Goal: Task Accomplishment & Management: Use online tool/utility

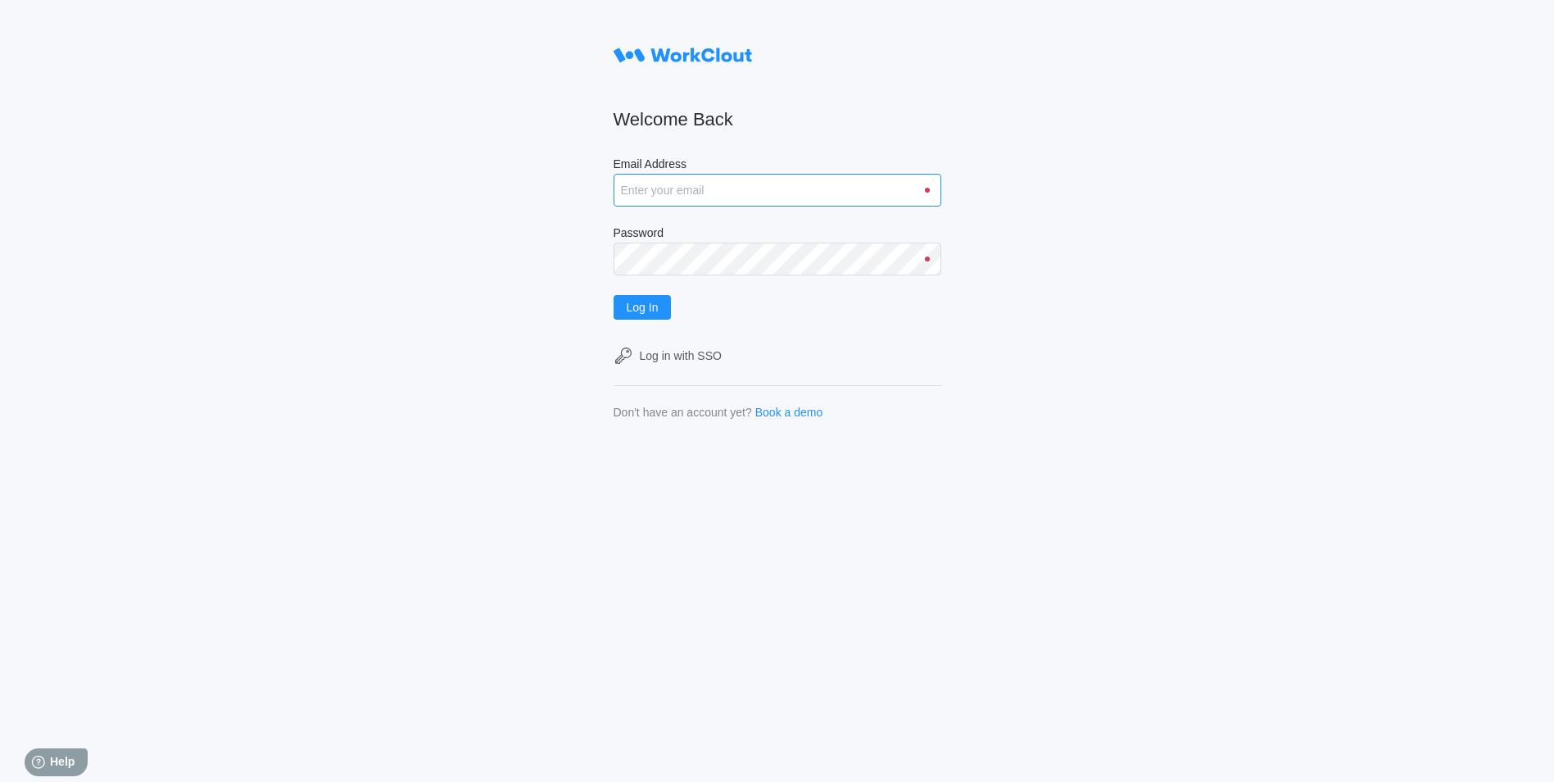
click at [747, 198] on input "Email Address" at bounding box center [778, 190] width 328 height 33
type input "justinsampel@gmail.com"
click at [614, 295] on button "Log In" at bounding box center [643, 307] width 58 height 25
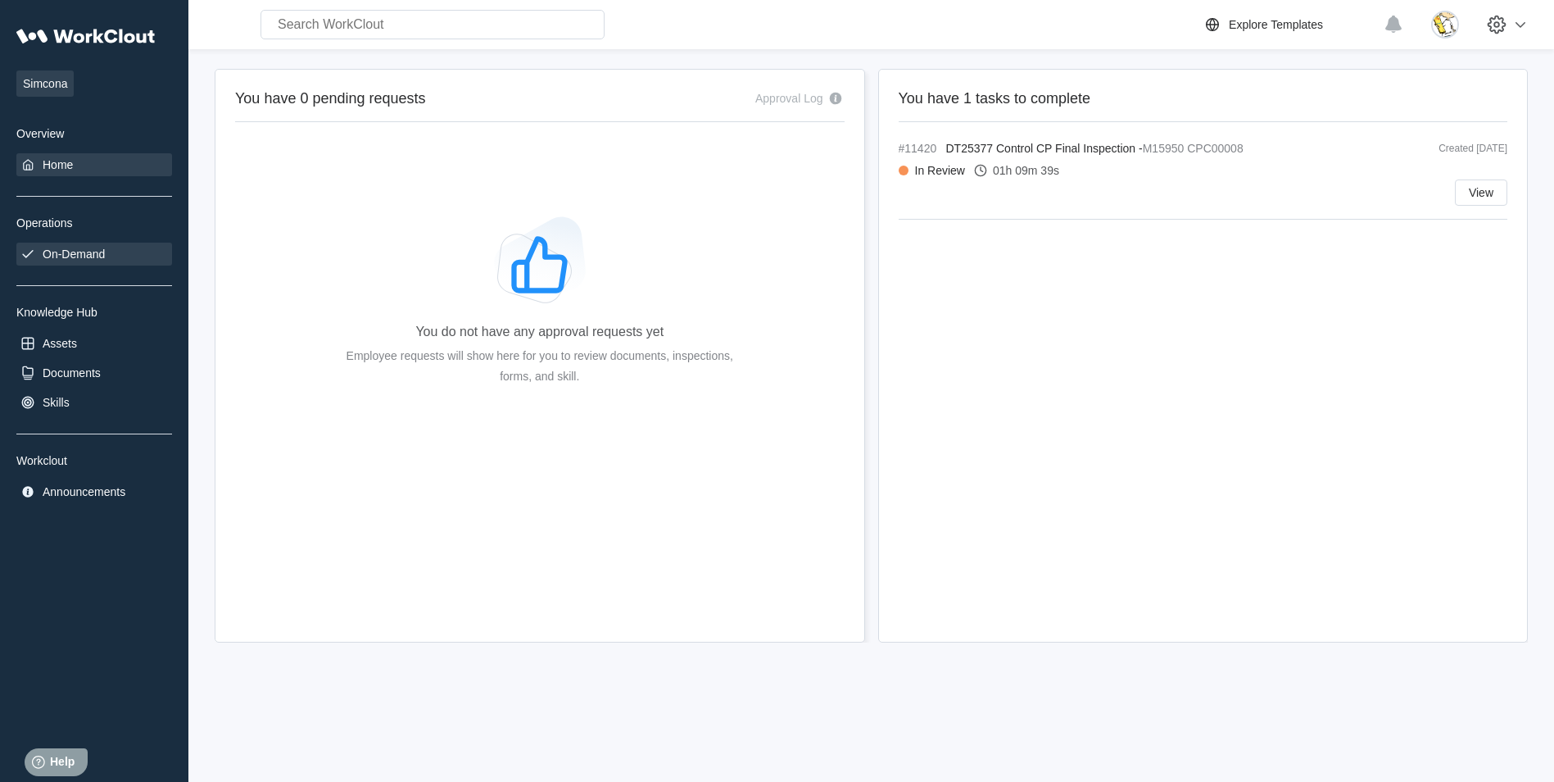
click at [74, 252] on div "On-Demand" at bounding box center [74, 253] width 62 height 13
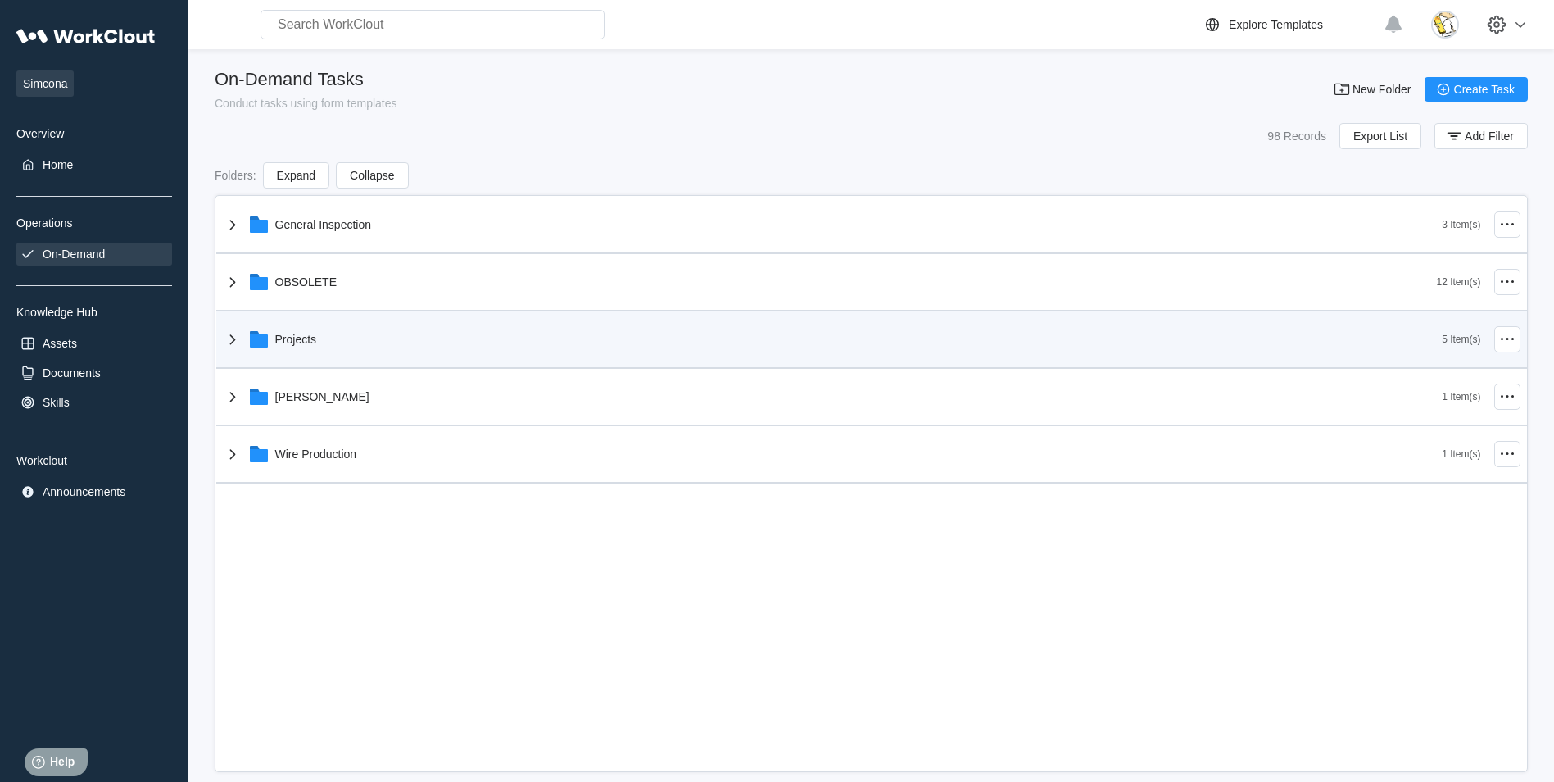
click at [313, 325] on div "Projects" at bounding box center [833, 339] width 1220 height 43
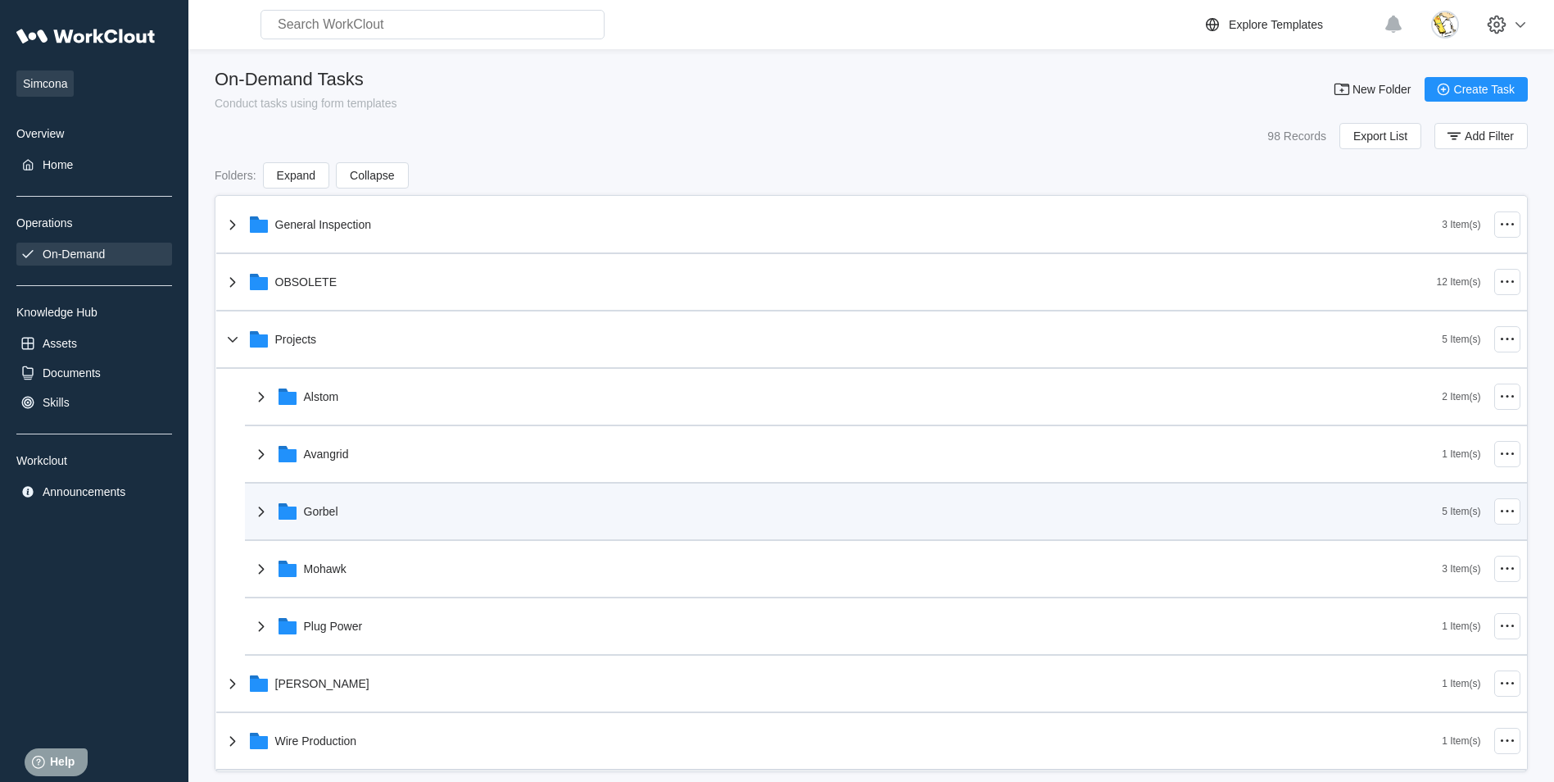
click at [354, 515] on div "Gorbel" at bounding box center [846, 511] width 1191 height 43
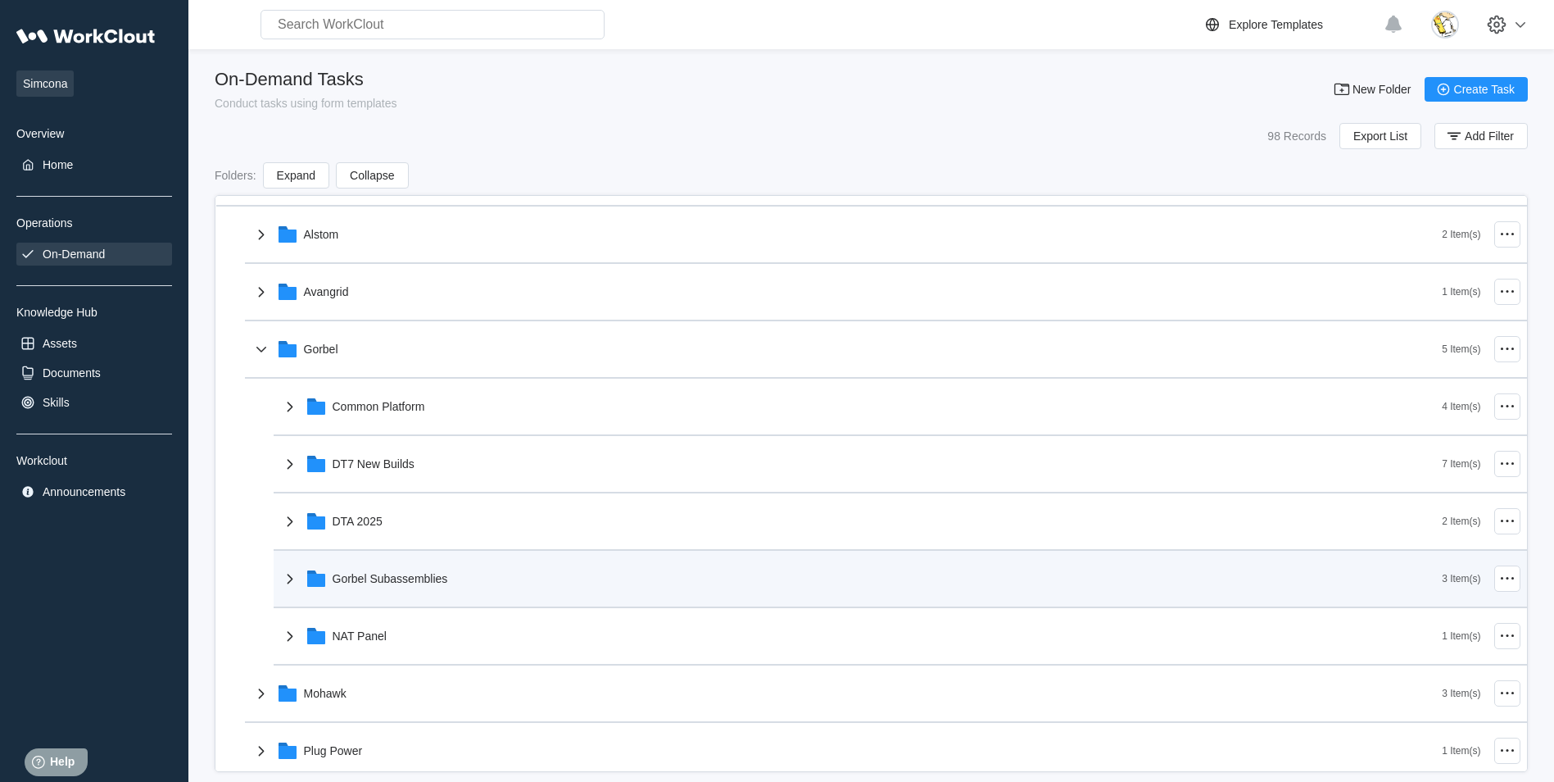
scroll to position [164, 0]
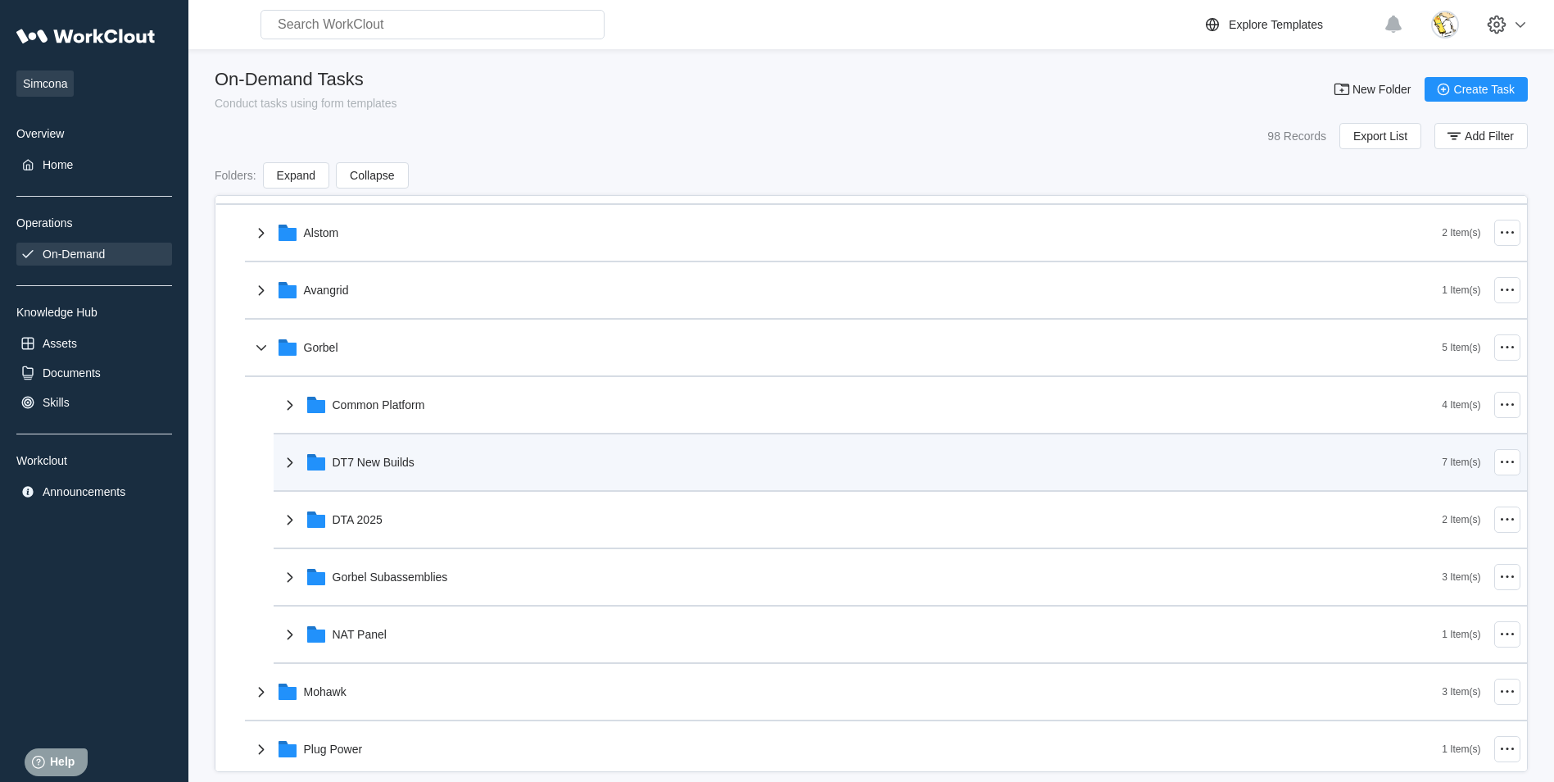
click at [406, 465] on div "DT7 New Builds" at bounding box center [374, 461] width 82 height 13
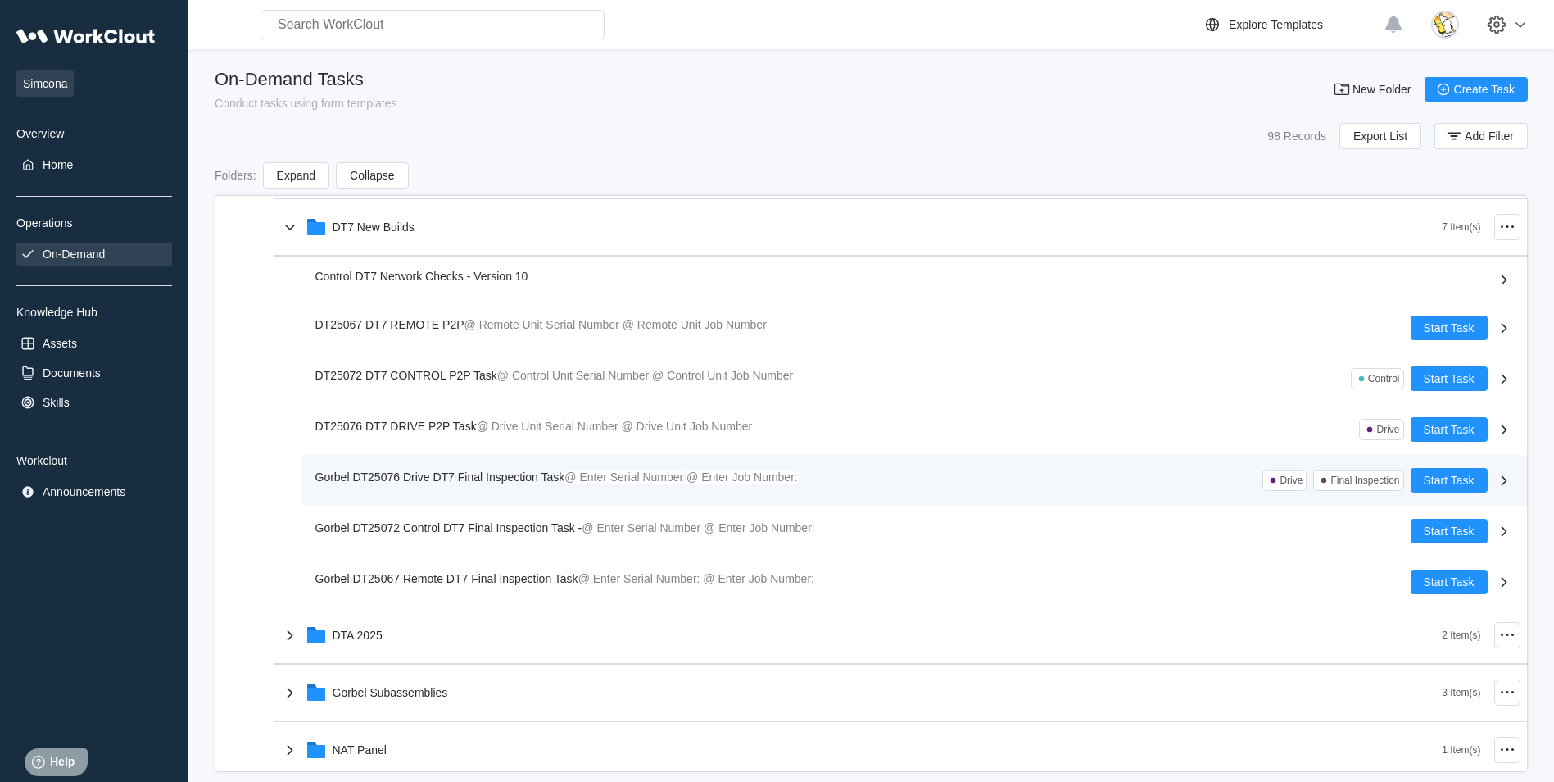
scroll to position [410, 0]
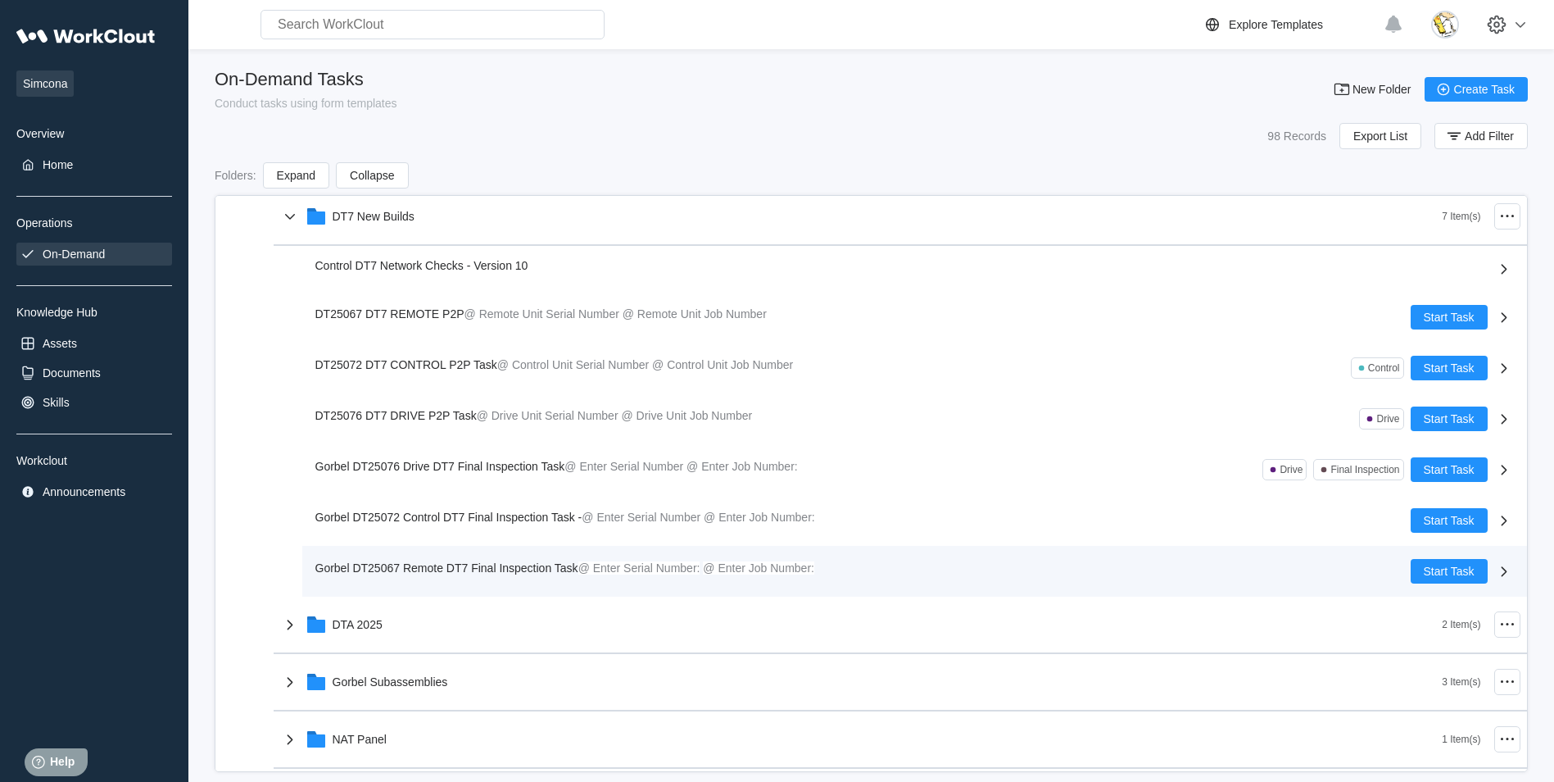
click at [510, 569] on span "Gorbel DT25067 Remote DT7 Final Inspection Task" at bounding box center [446, 567] width 263 height 13
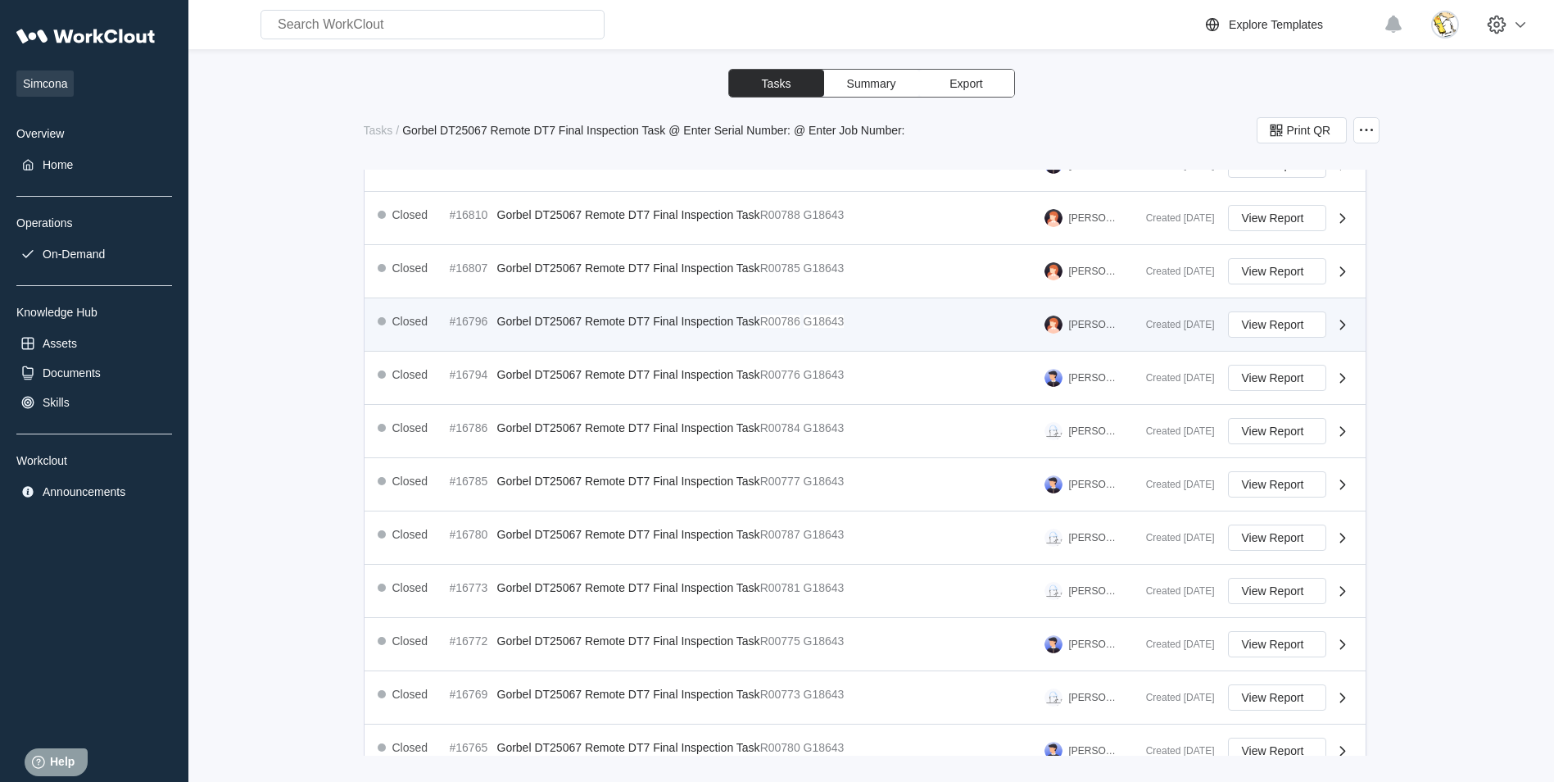
scroll to position [514, 0]
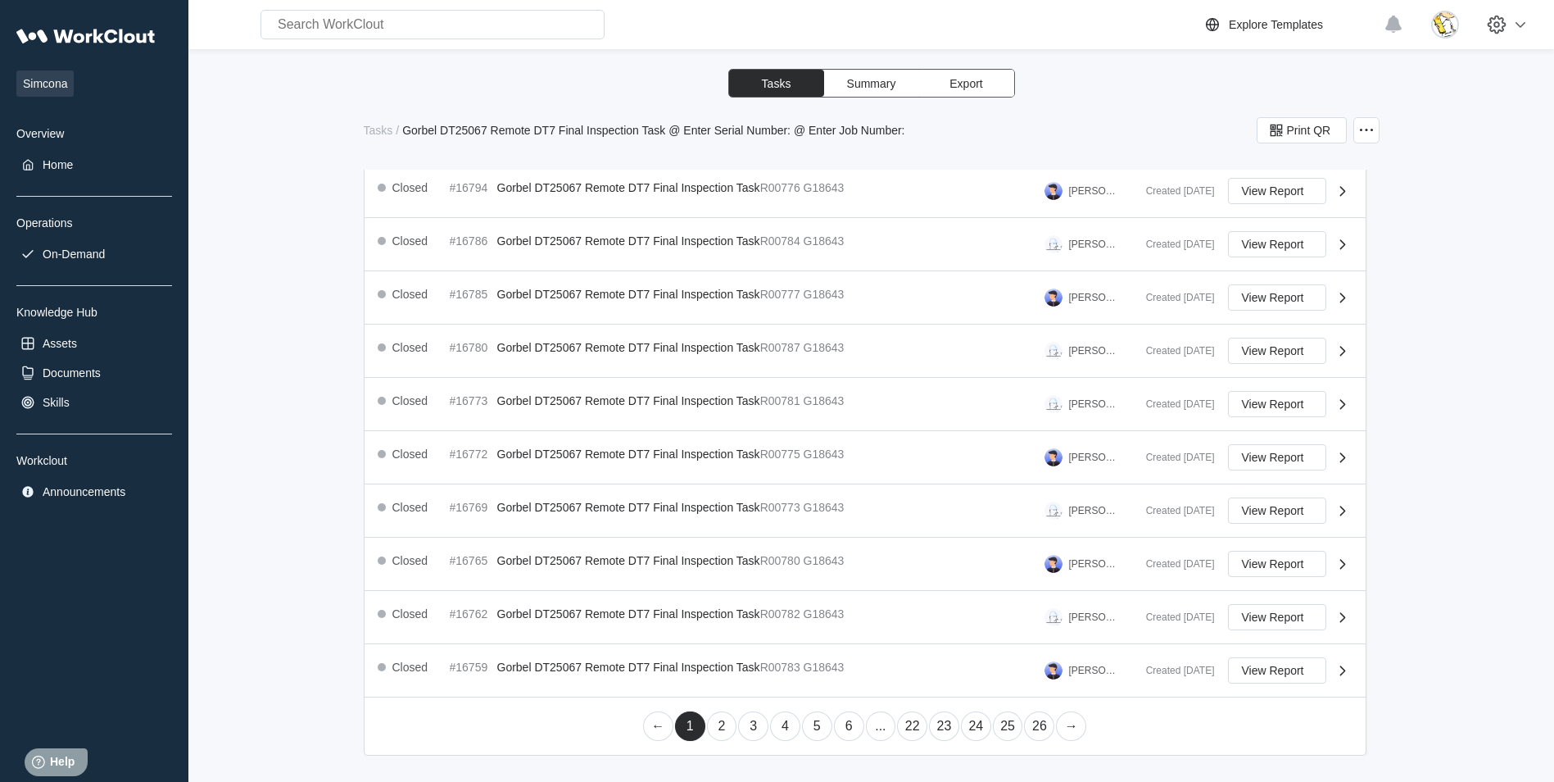
click at [844, 722] on link "6" at bounding box center [849, 725] width 30 height 29
click at [948, 726] on link "22" at bounding box center [944, 725] width 30 height 29
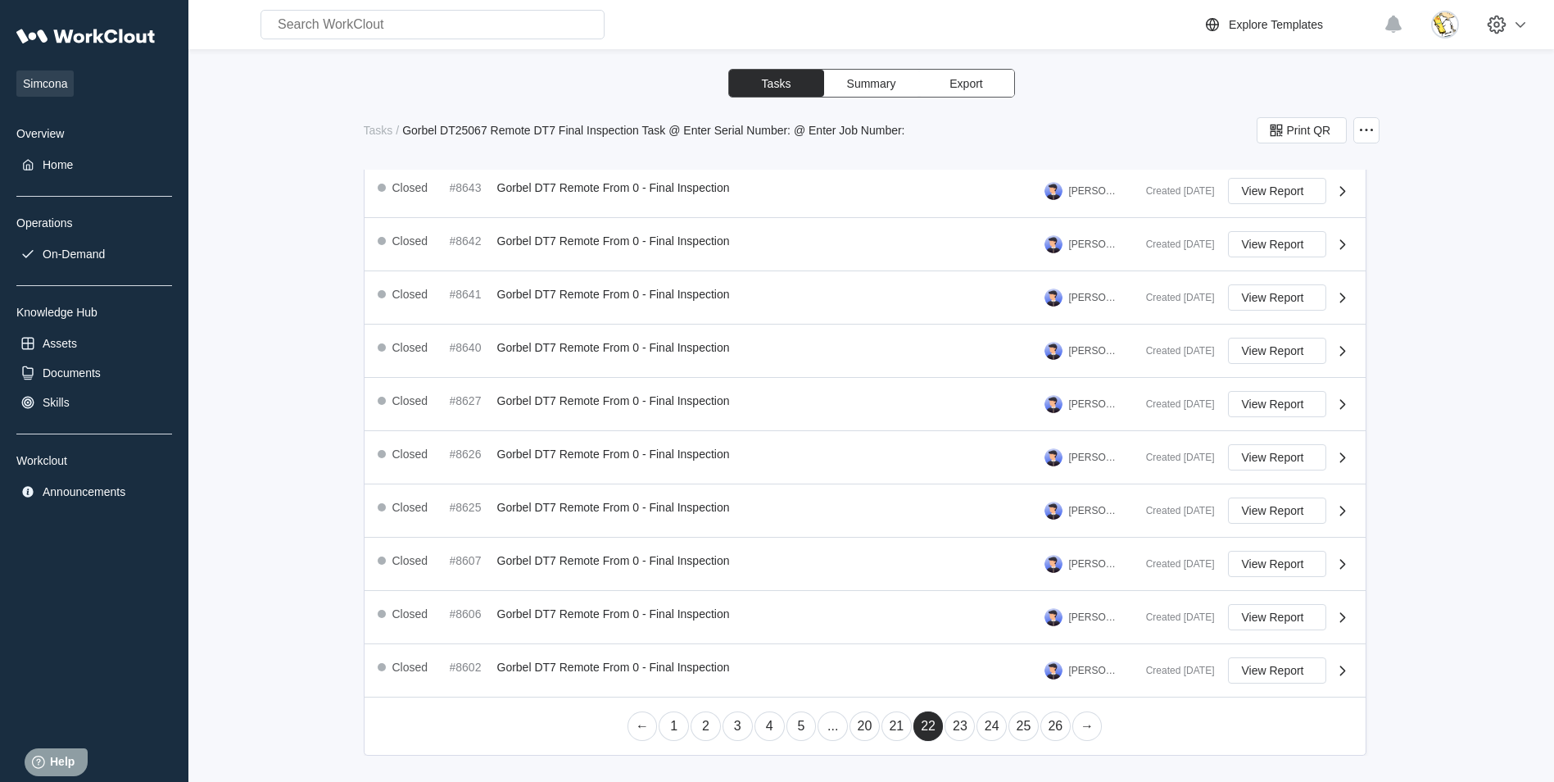
click at [896, 725] on link "21" at bounding box center [896, 725] width 30 height 29
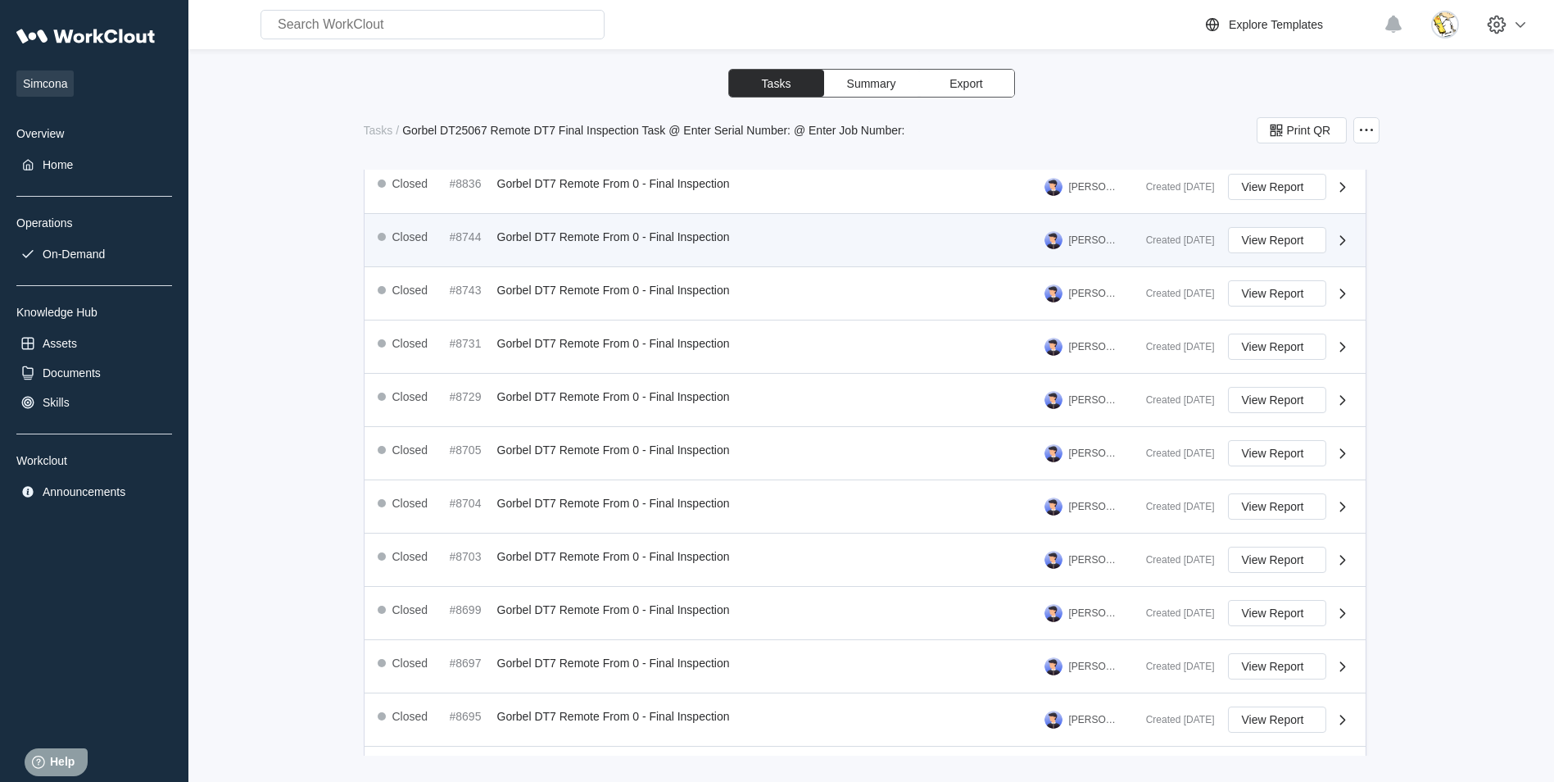
scroll to position [492, 0]
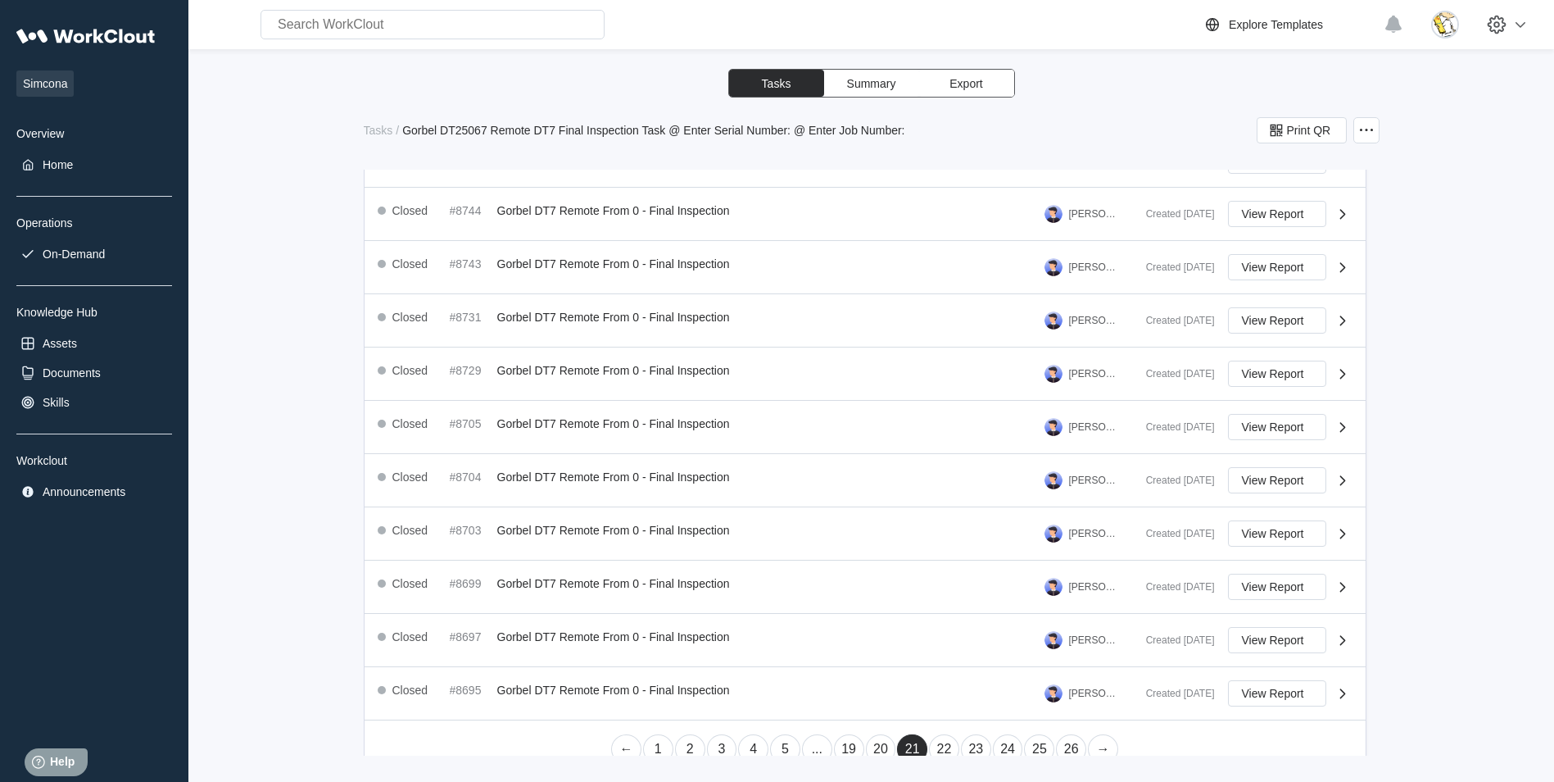
click at [870, 741] on link "20" at bounding box center [881, 748] width 30 height 29
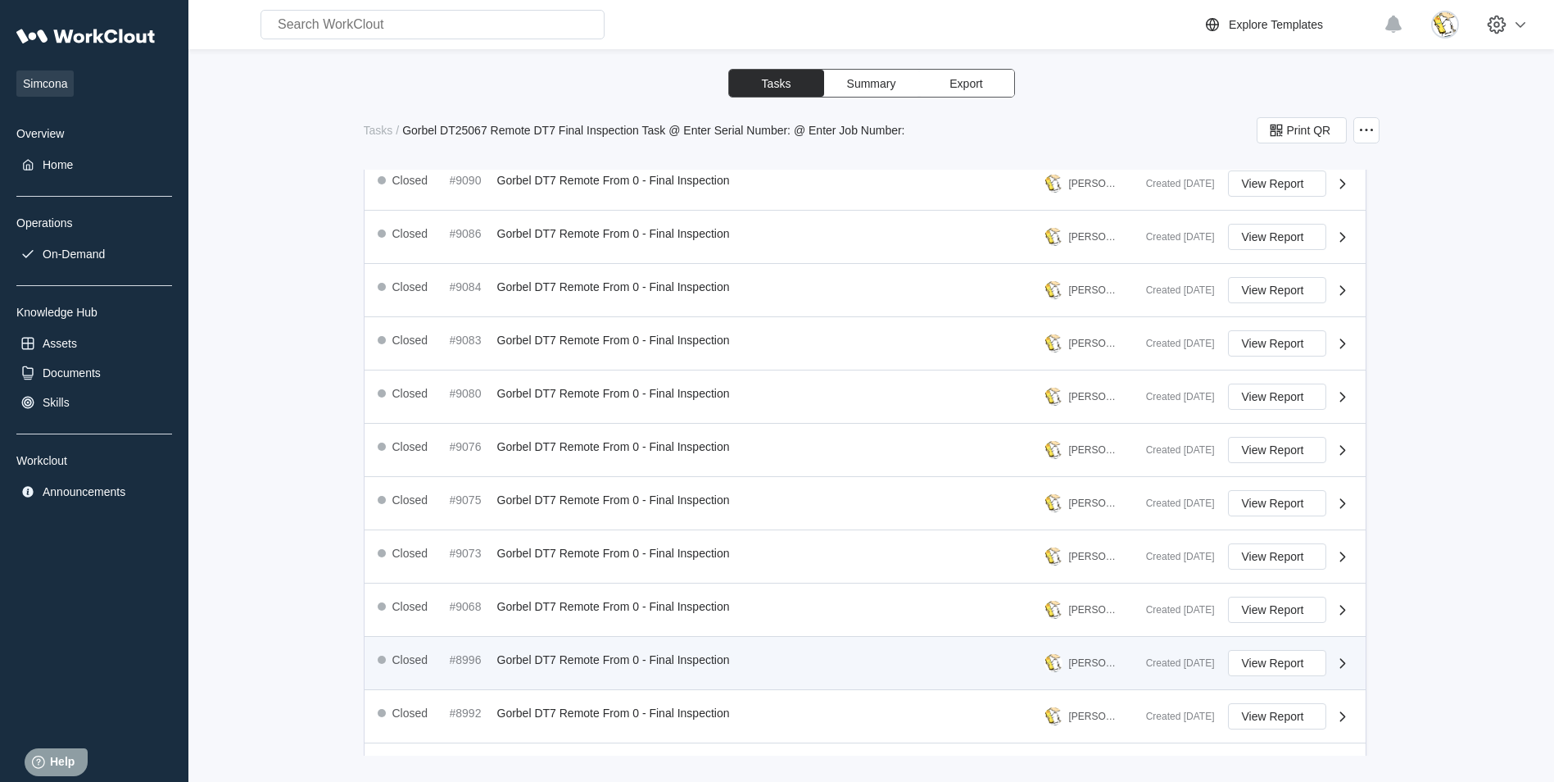
scroll to position [514, 0]
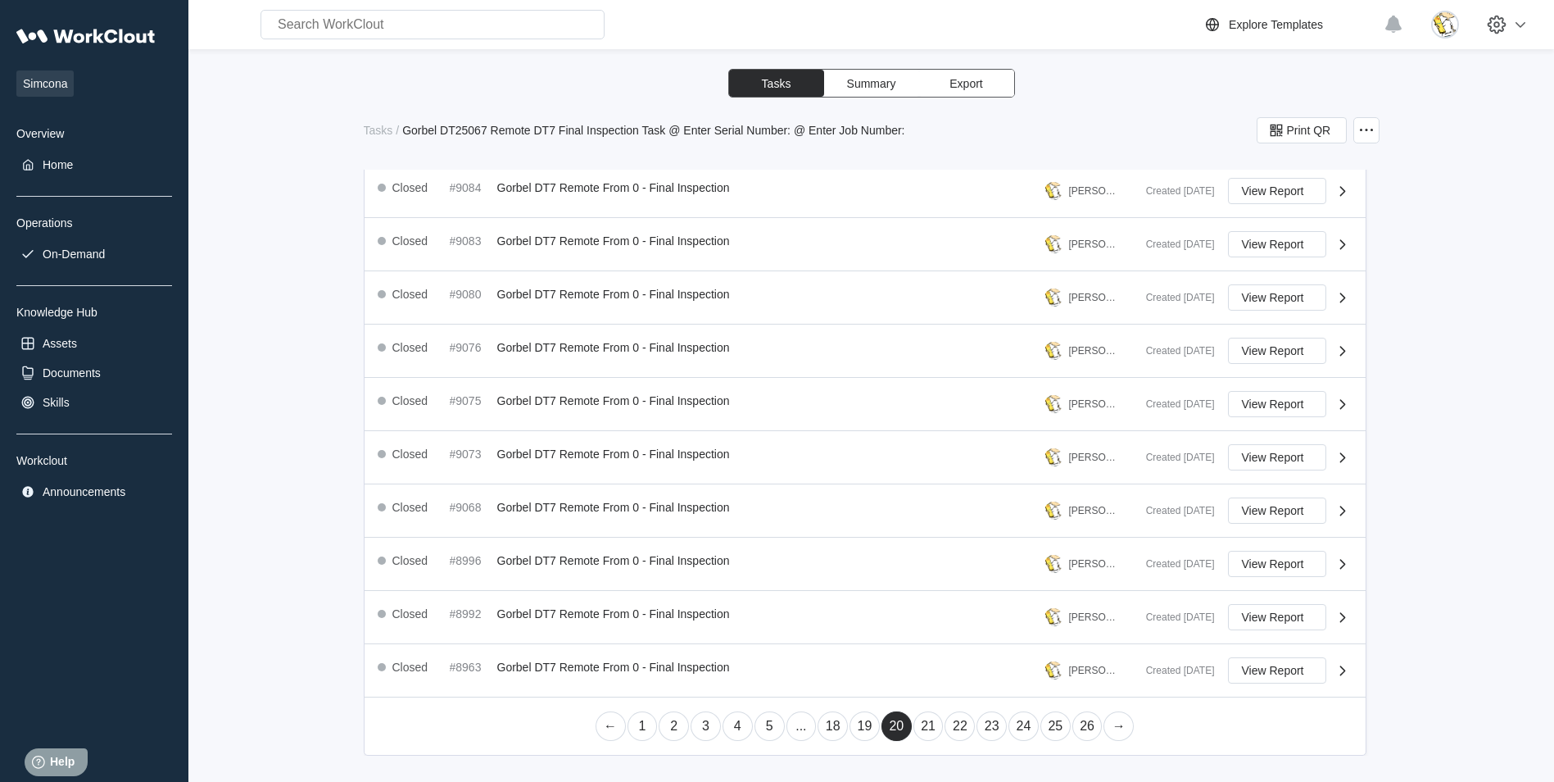
click at [855, 728] on link "19" at bounding box center [865, 725] width 30 height 29
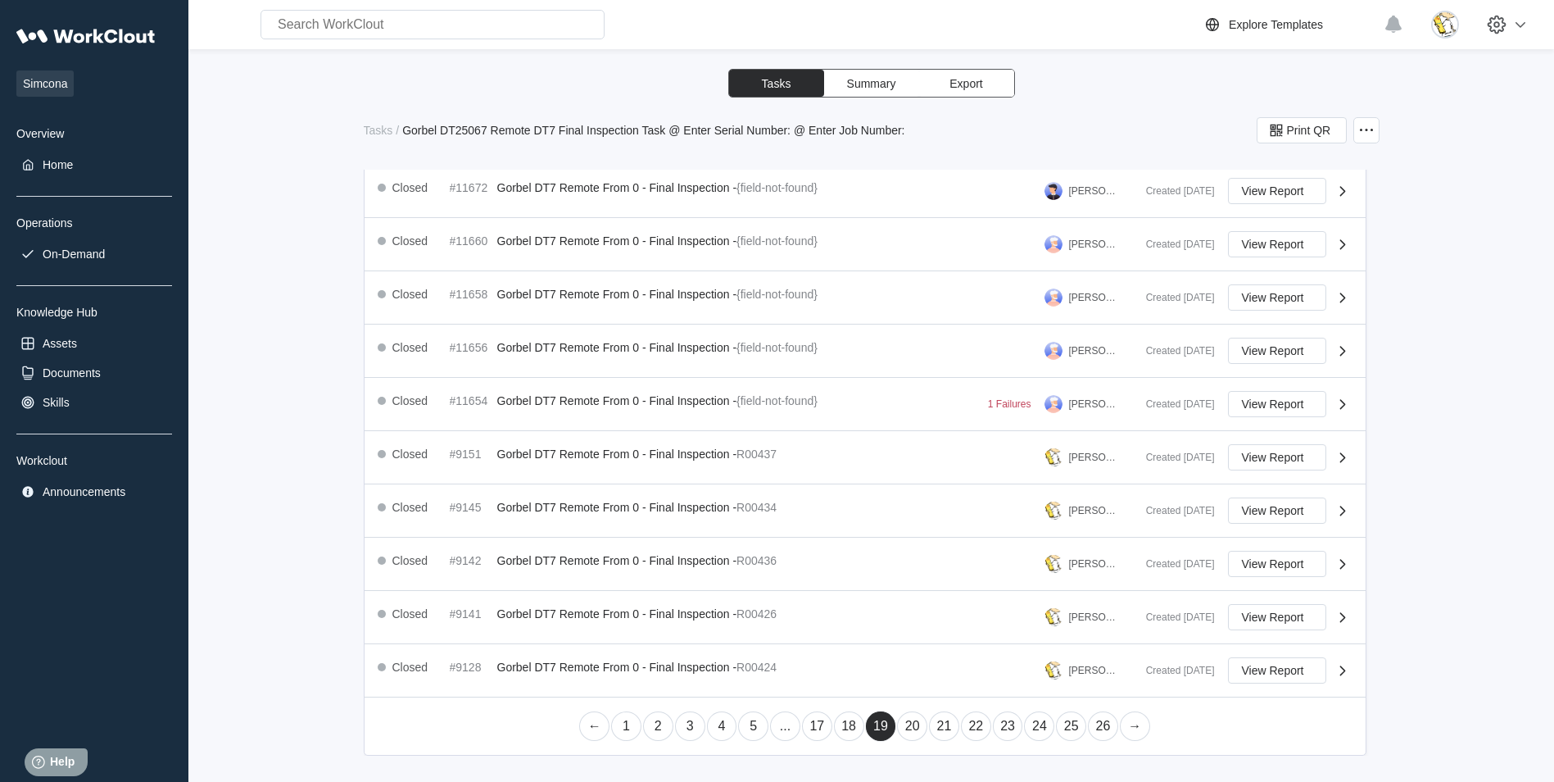
click at [852, 724] on link "18" at bounding box center [849, 725] width 30 height 29
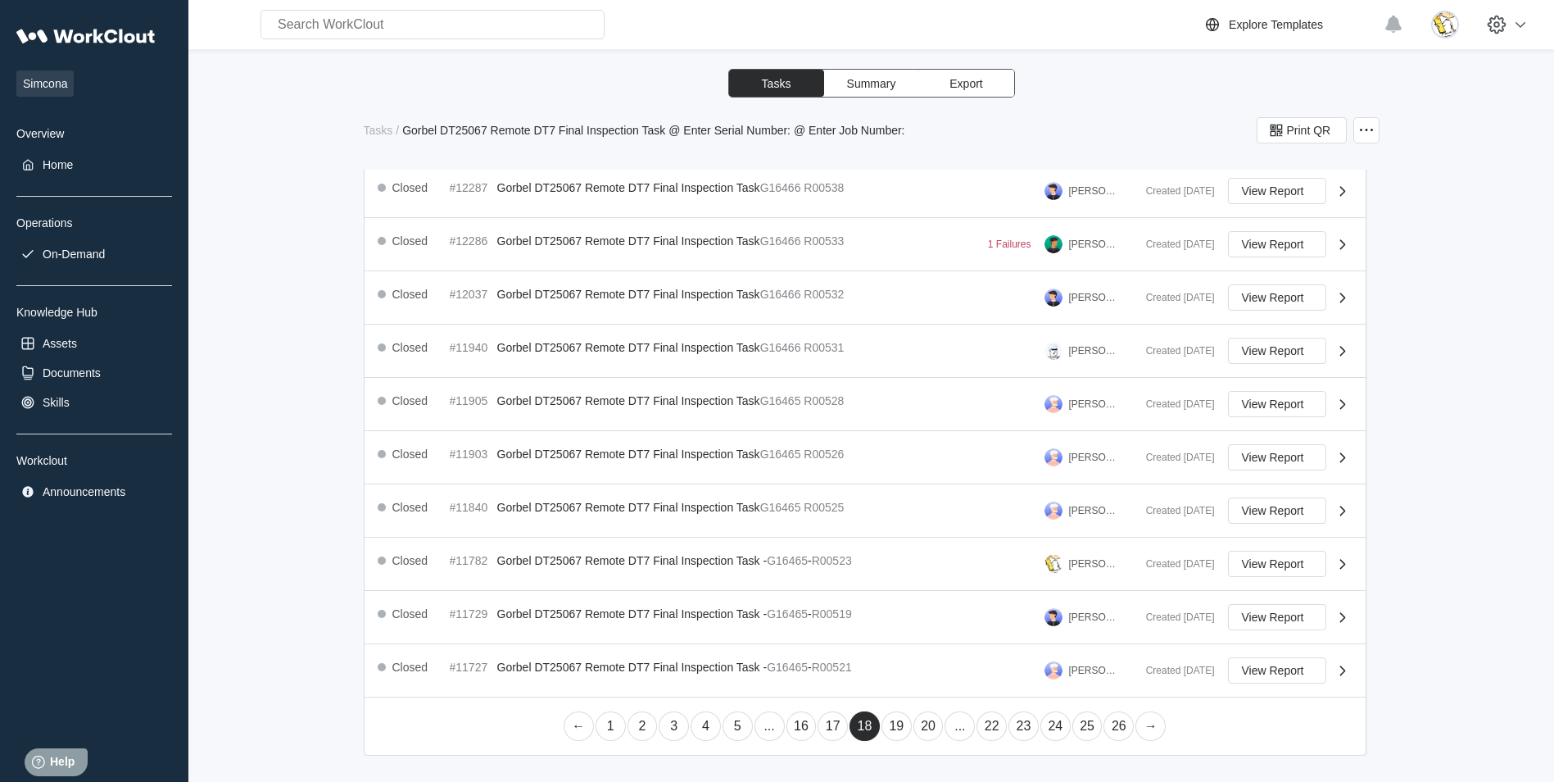
click at [834, 726] on link "17" at bounding box center [833, 725] width 30 height 29
click at [828, 732] on link "16" at bounding box center [833, 725] width 30 height 29
click at [831, 722] on link "15" at bounding box center [833, 725] width 30 height 29
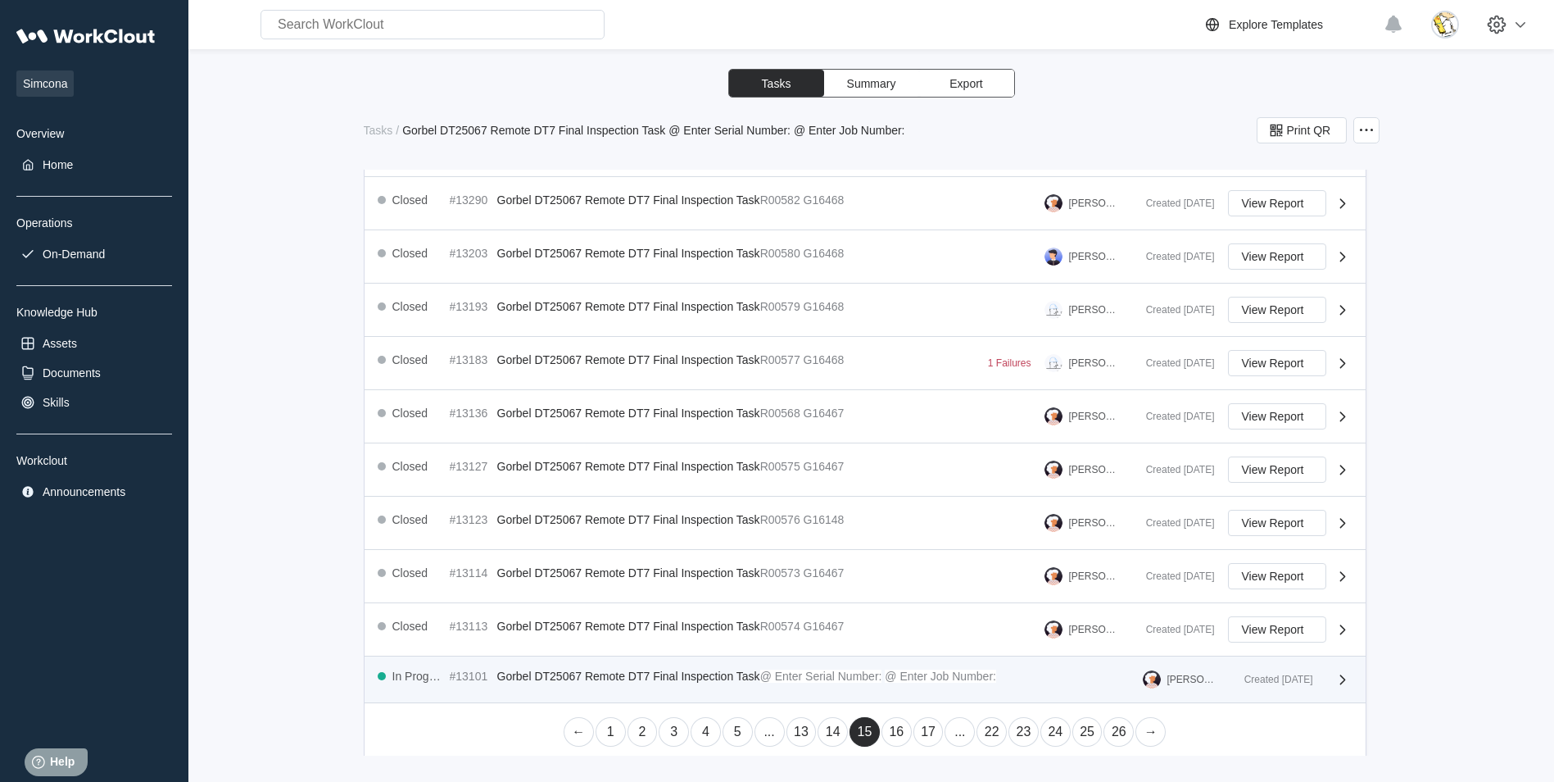
scroll to position [508, 0]
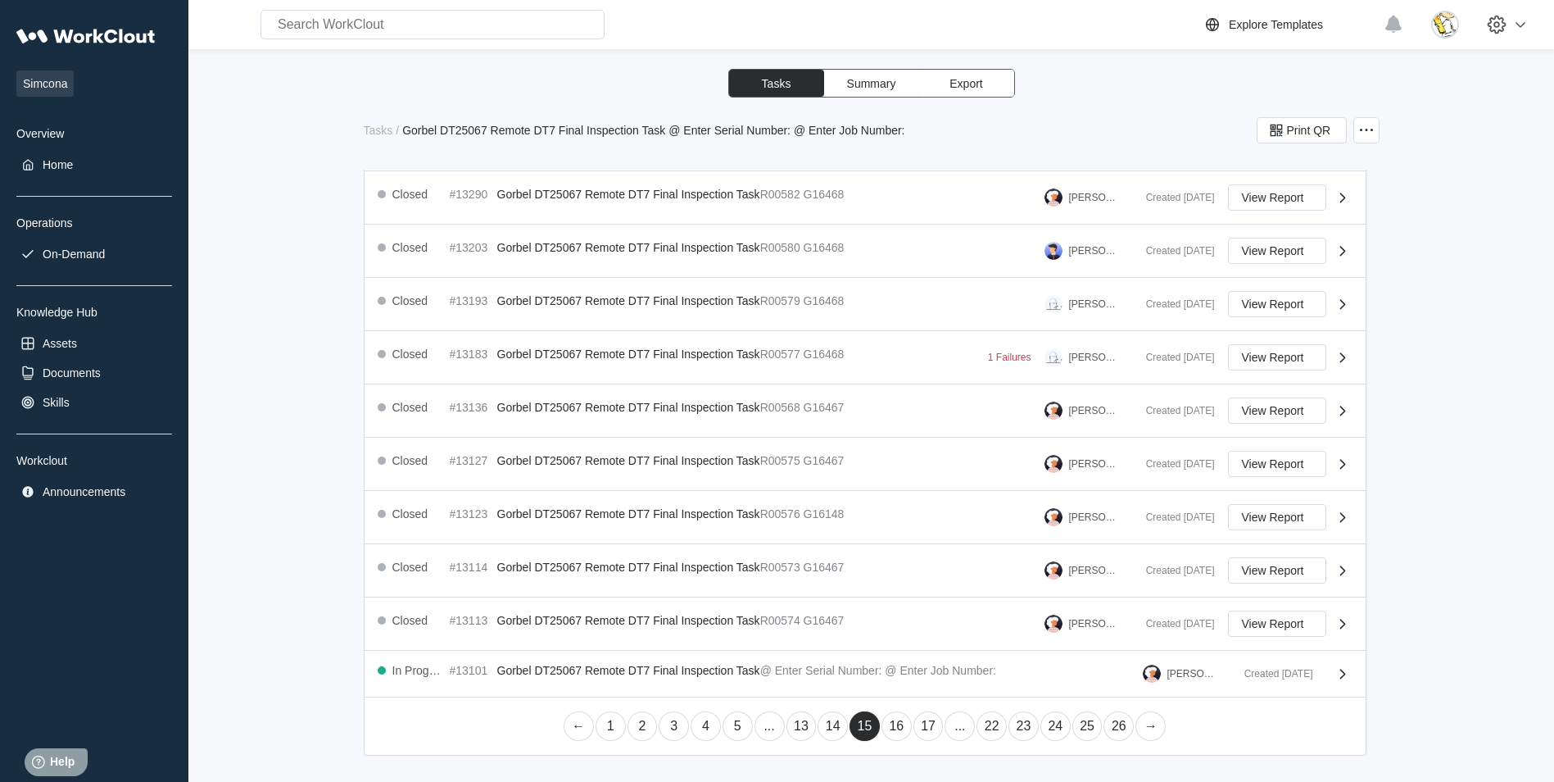
click at [835, 723] on link "14" at bounding box center [833, 725] width 30 height 29
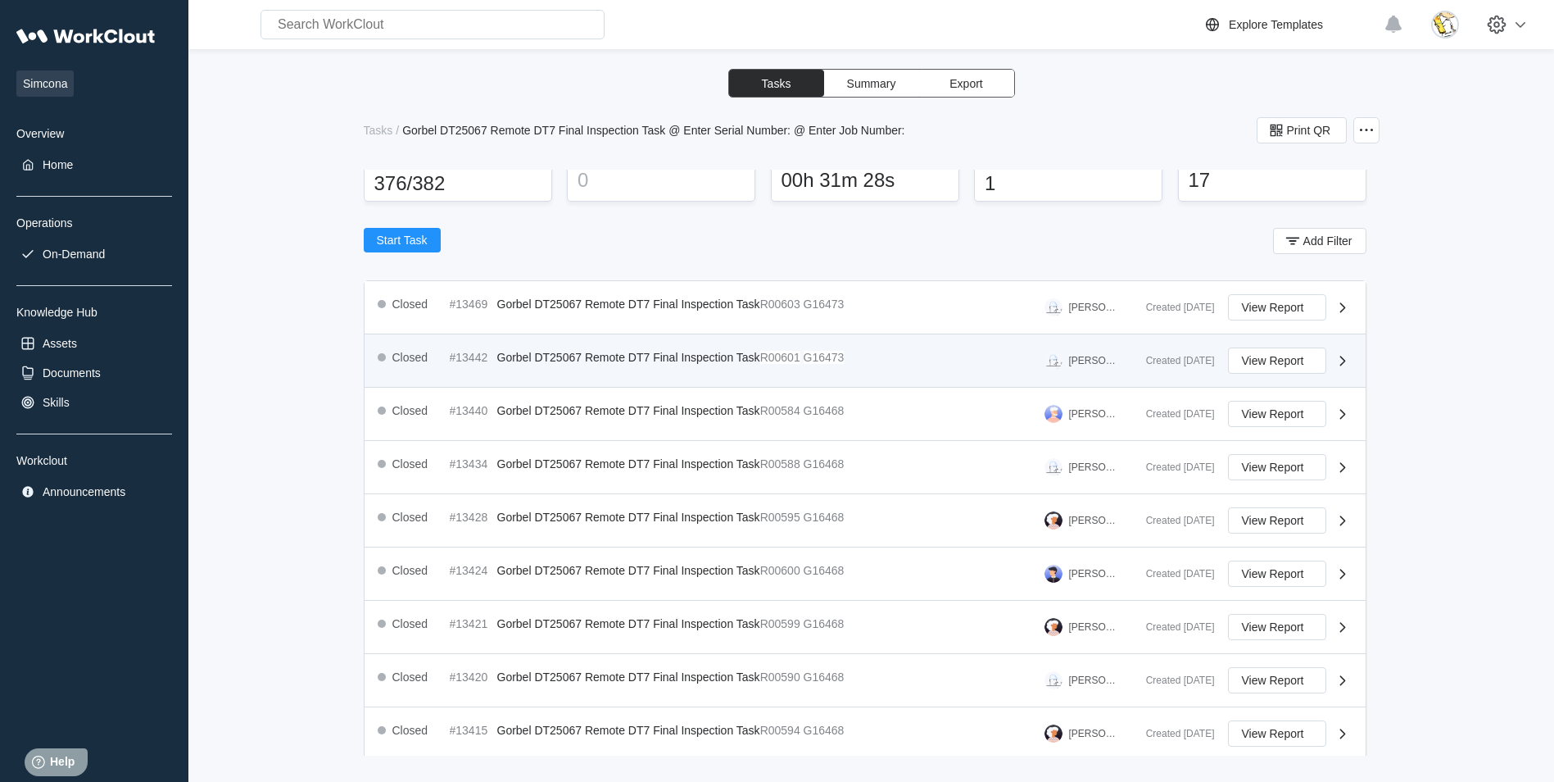
scroll to position [164, 0]
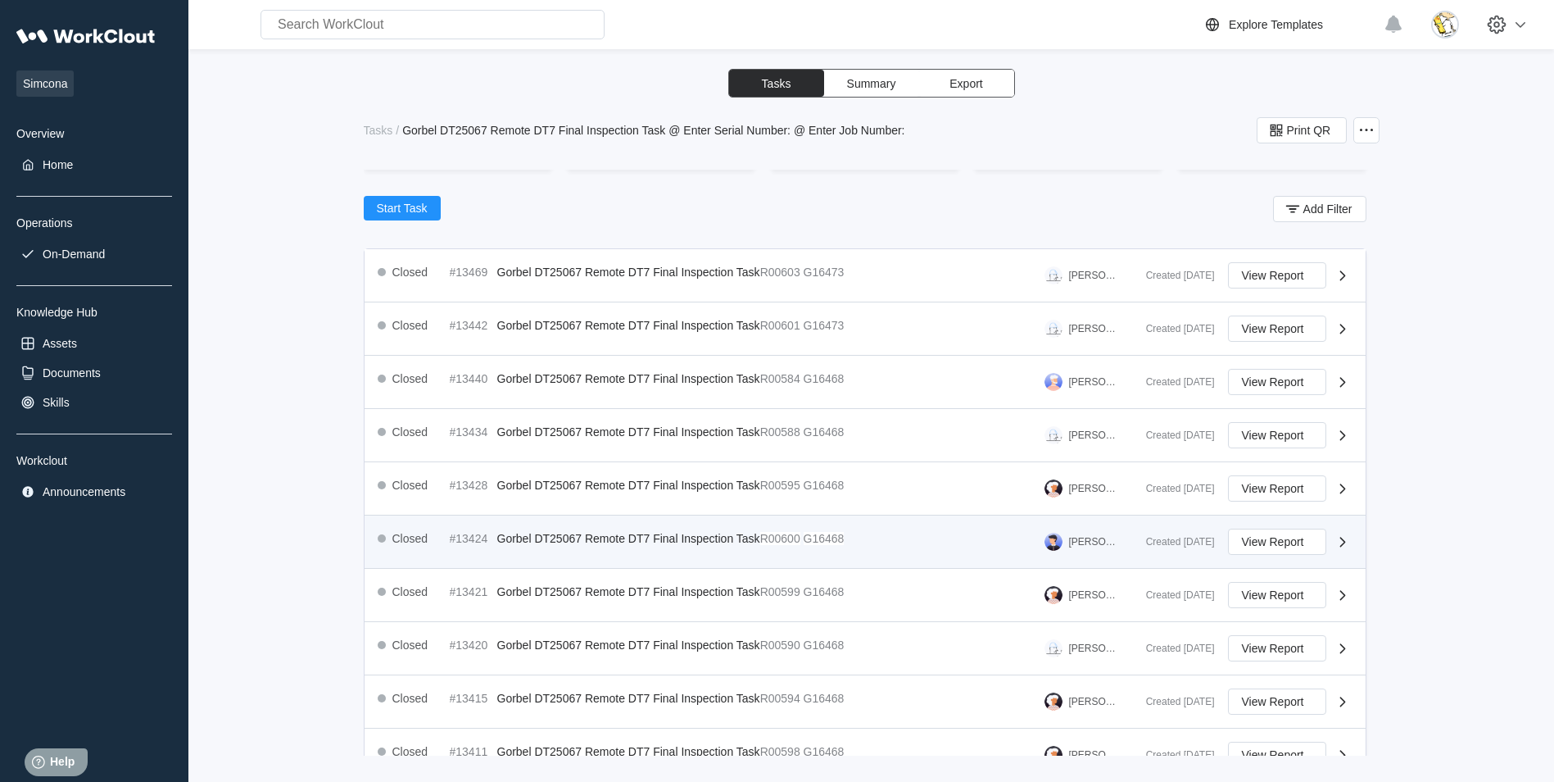
click at [893, 539] on div "Closed #13424 Gorbel DT25067 Remote DT7 Final Inspection Task R00600 G16468 [PE…" at bounding box center [755, 541] width 755 height 26
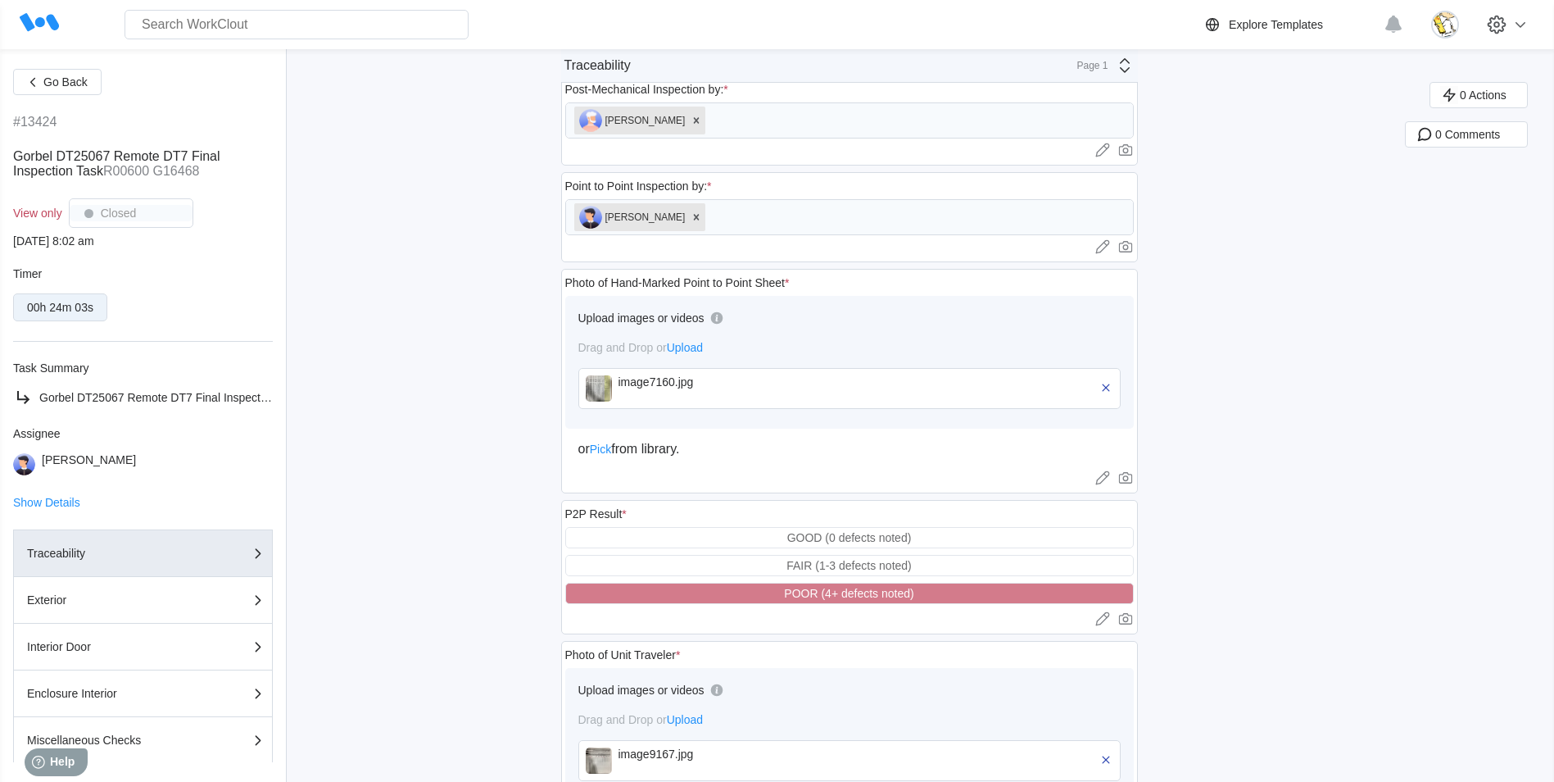
scroll to position [573, 0]
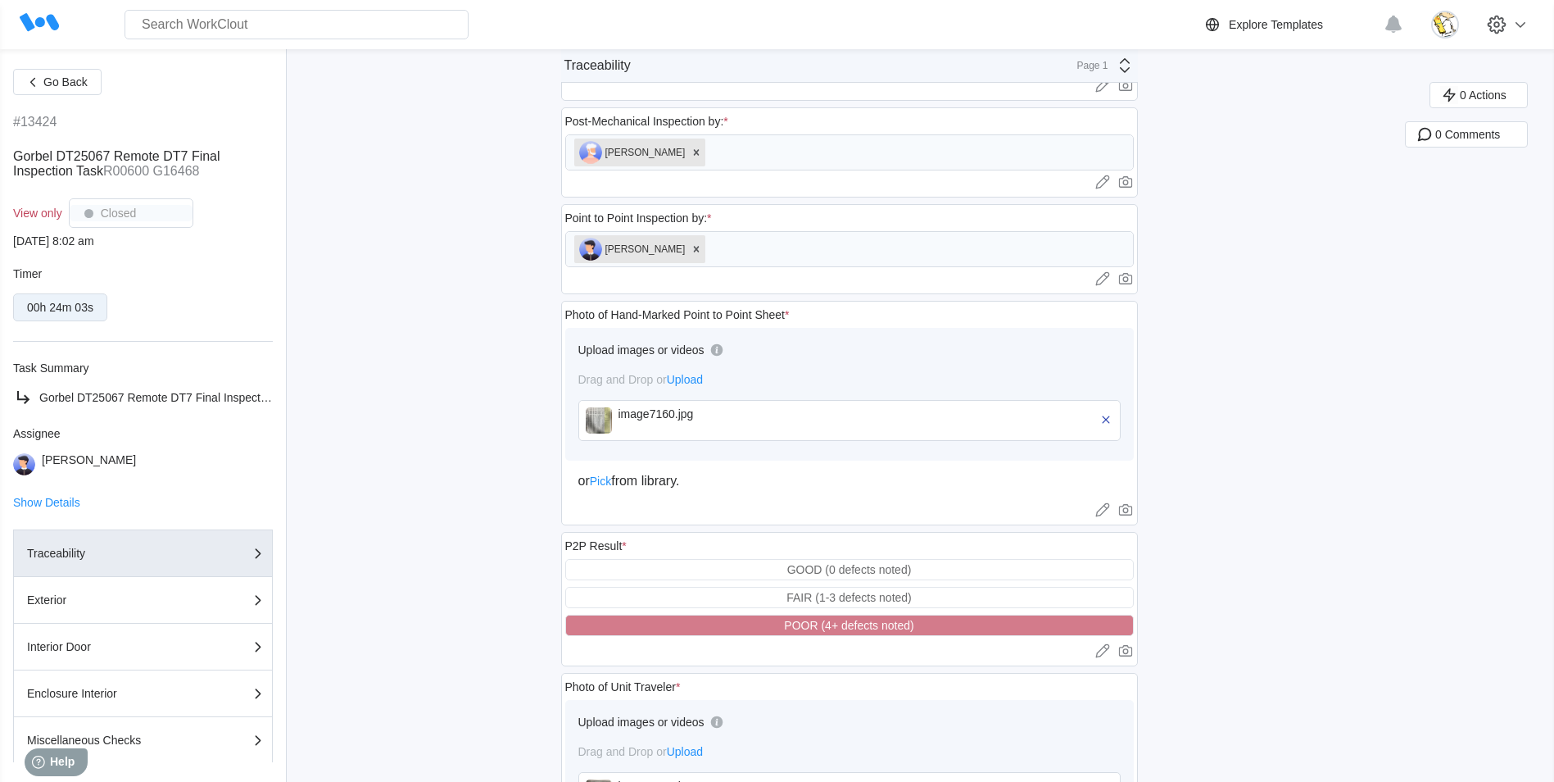
click at [807, 418] on div "image7160.jpg" at bounding box center [712, 413] width 188 height 13
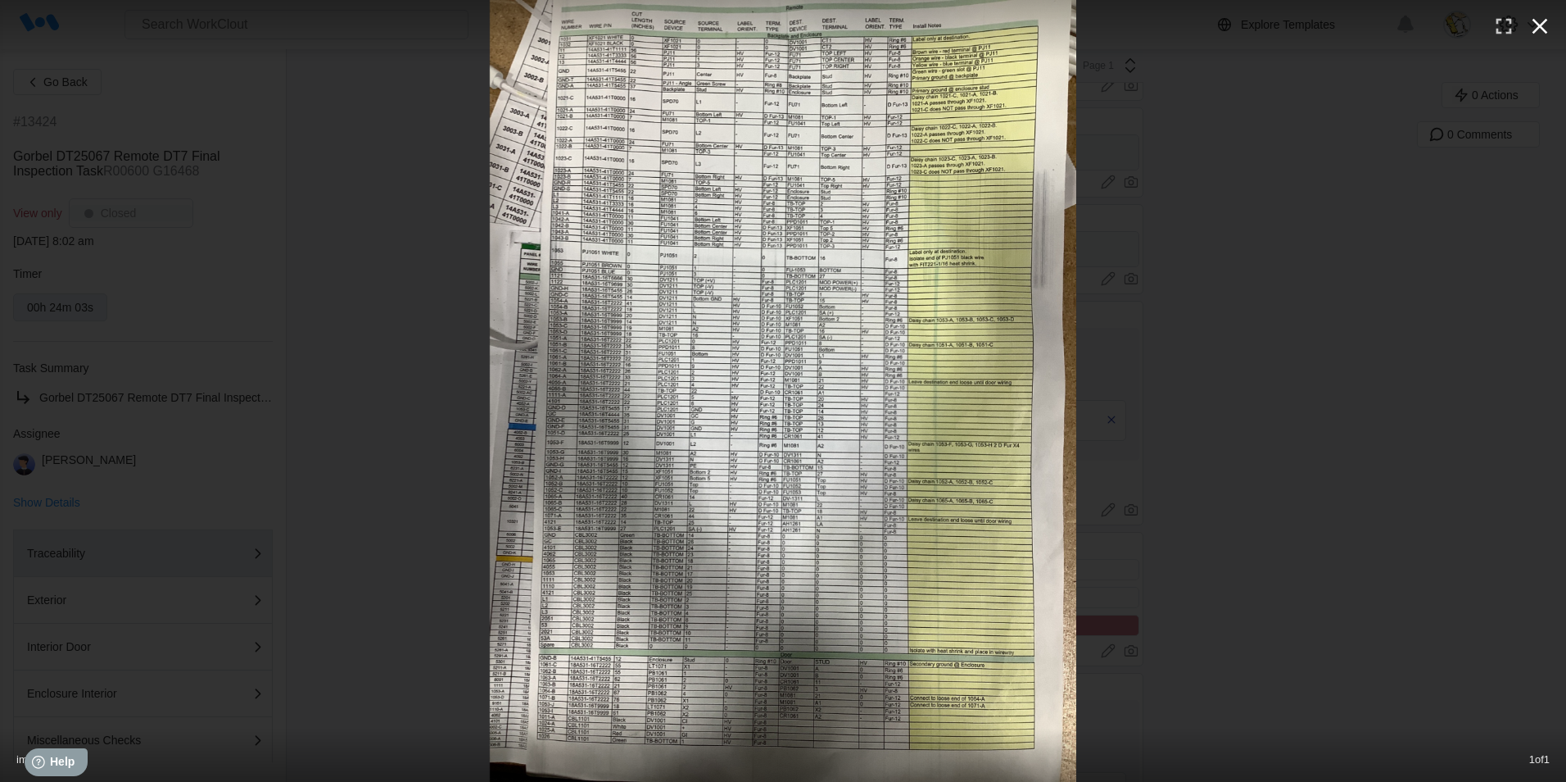
click at [1544, 25] on icon "button" at bounding box center [1540, 26] width 26 height 26
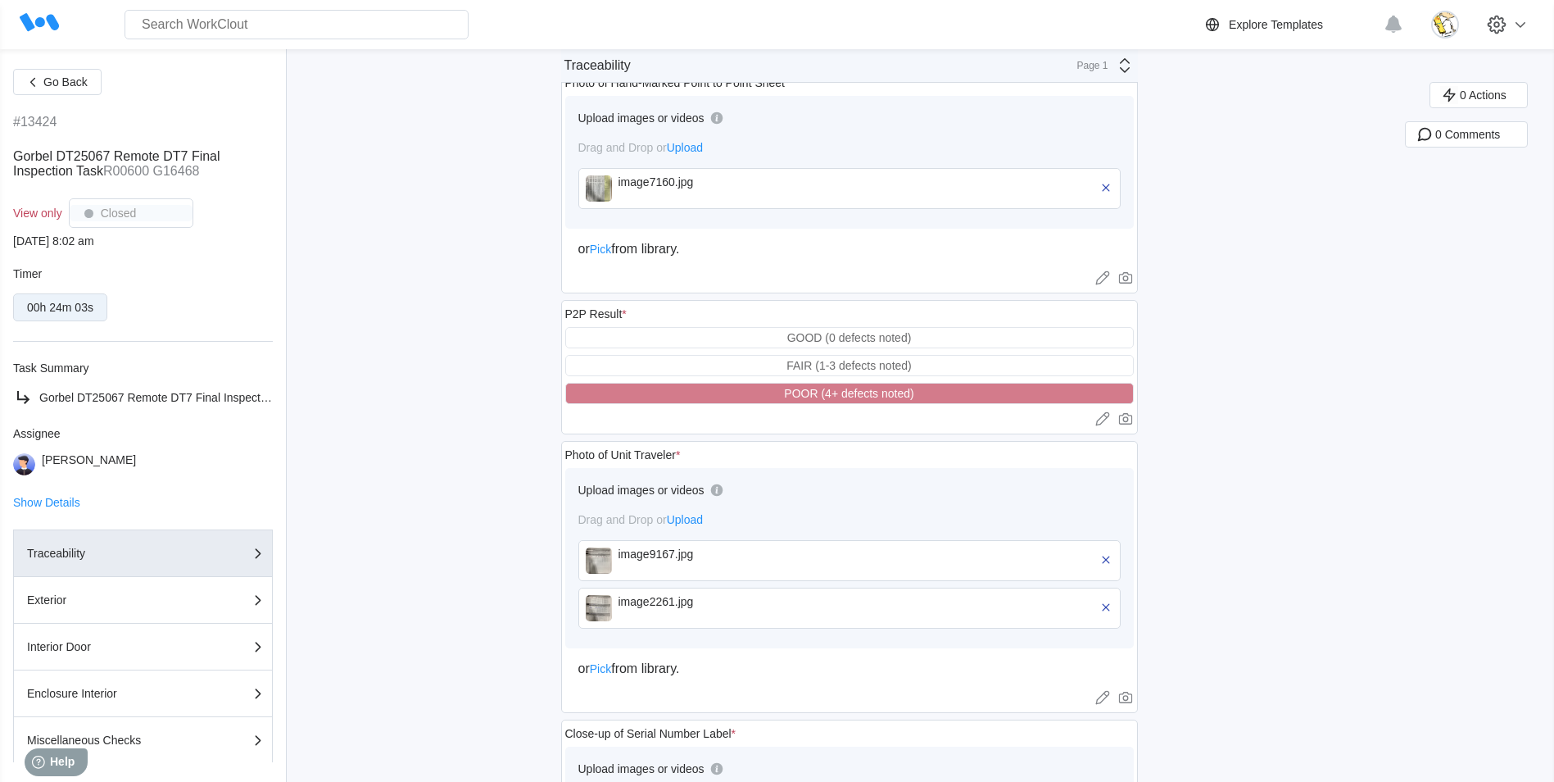
scroll to position [819, 0]
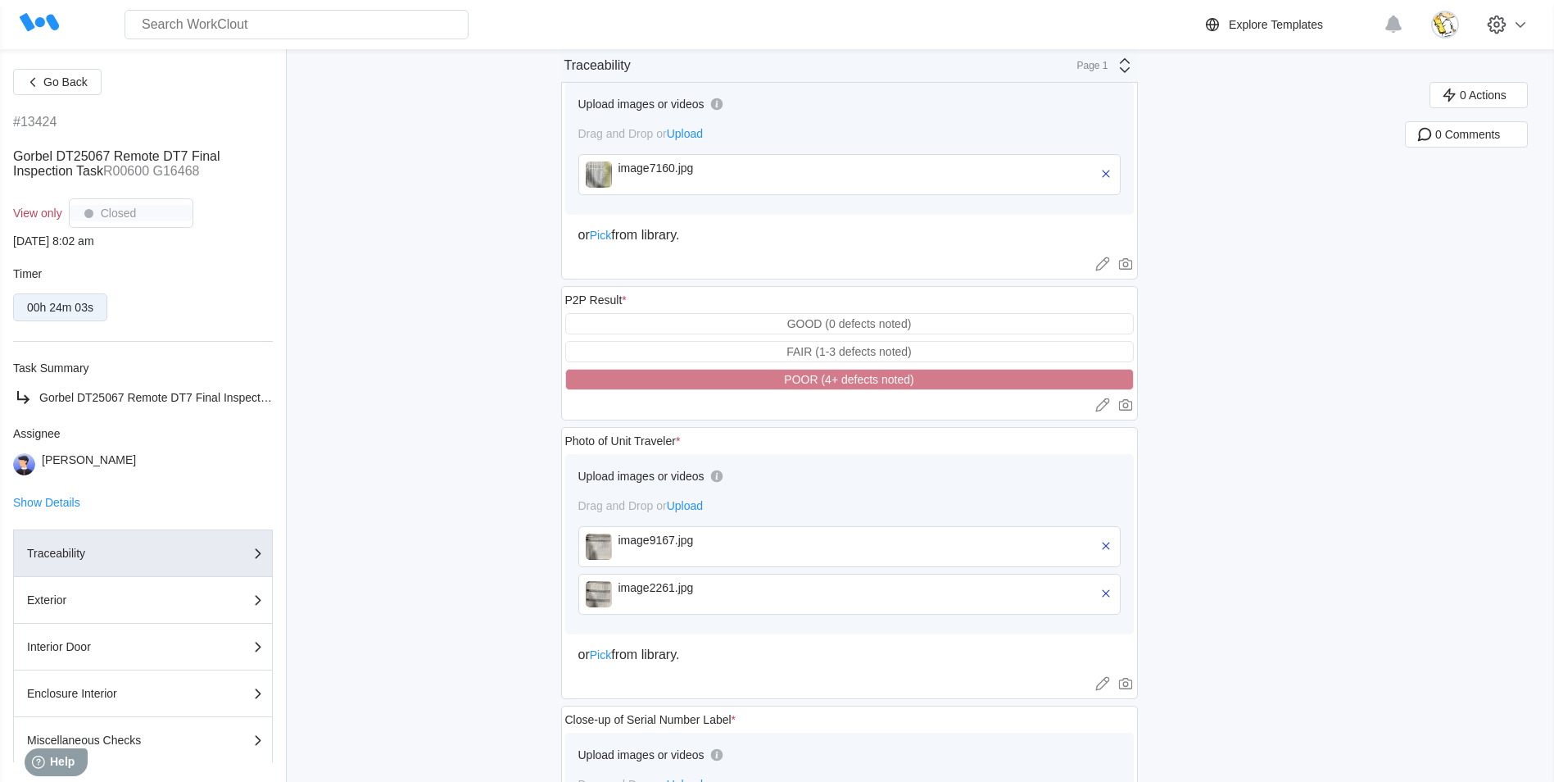
click at [703, 544] on div "image9167.jpg" at bounding box center [712, 539] width 188 height 13
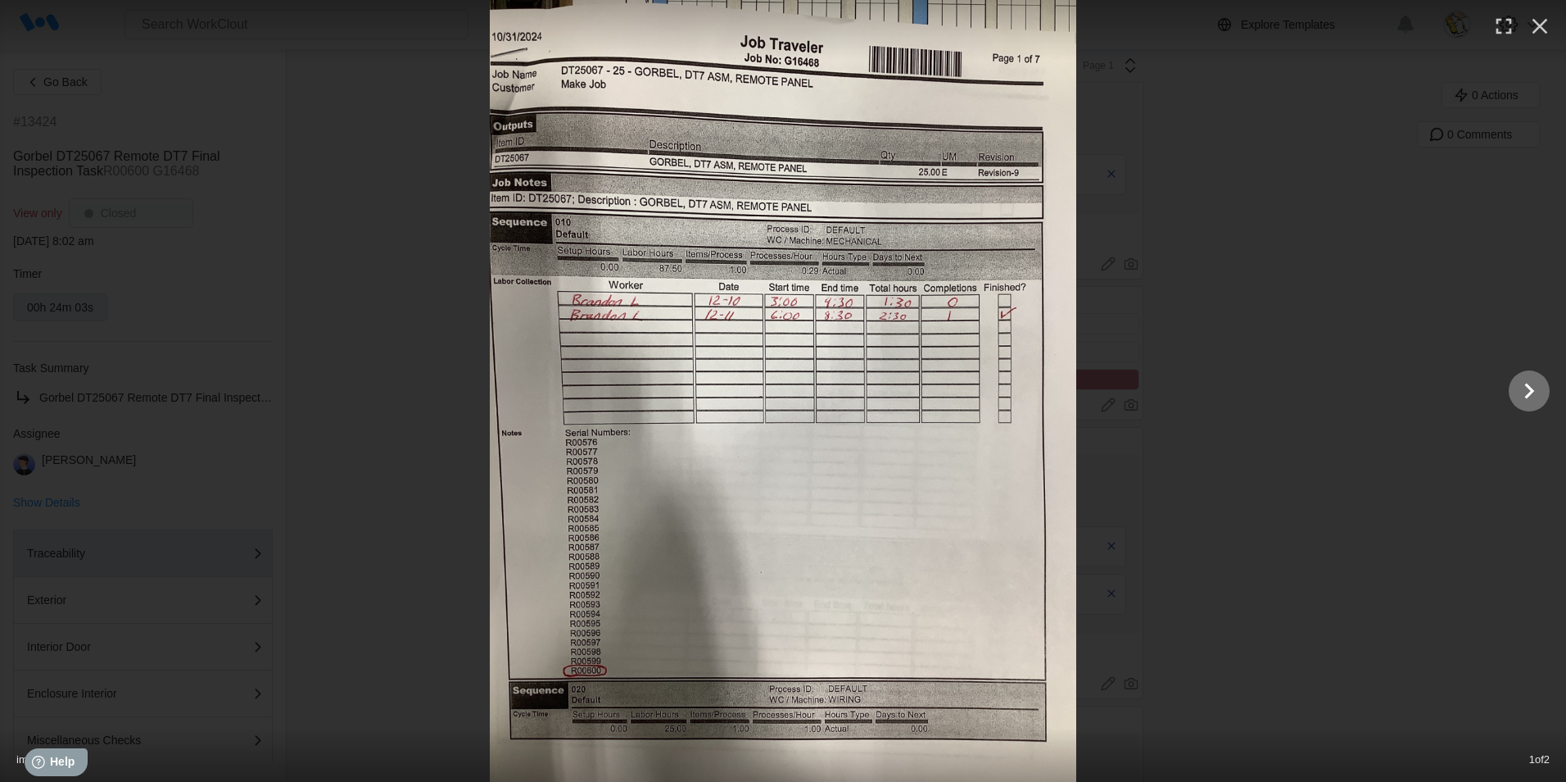
click at [1533, 403] on icon "Show slide 2 of 2" at bounding box center [1529, 390] width 31 height 39
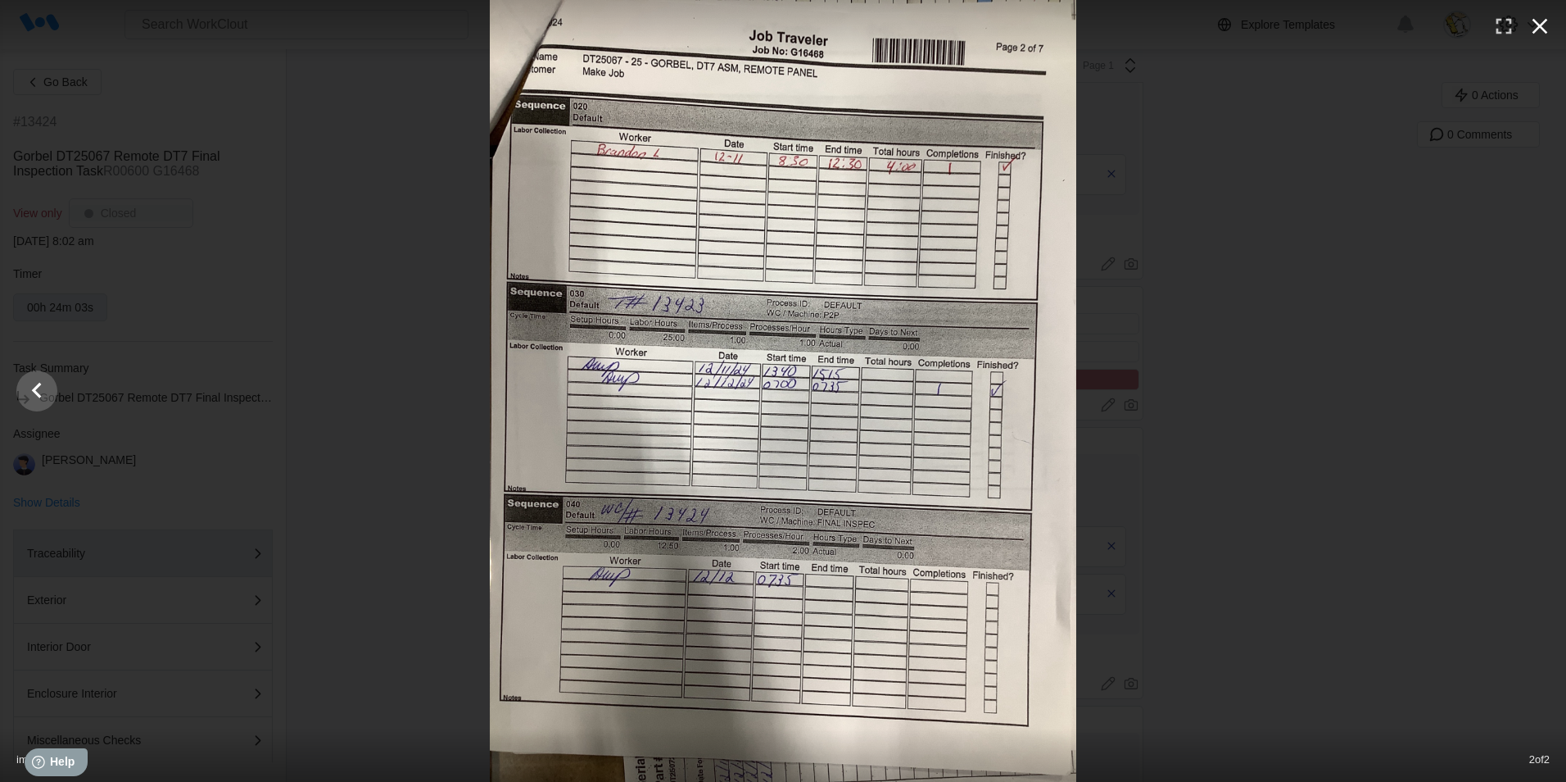
click at [1538, 25] on icon "button" at bounding box center [1541, 27] width 16 height 16
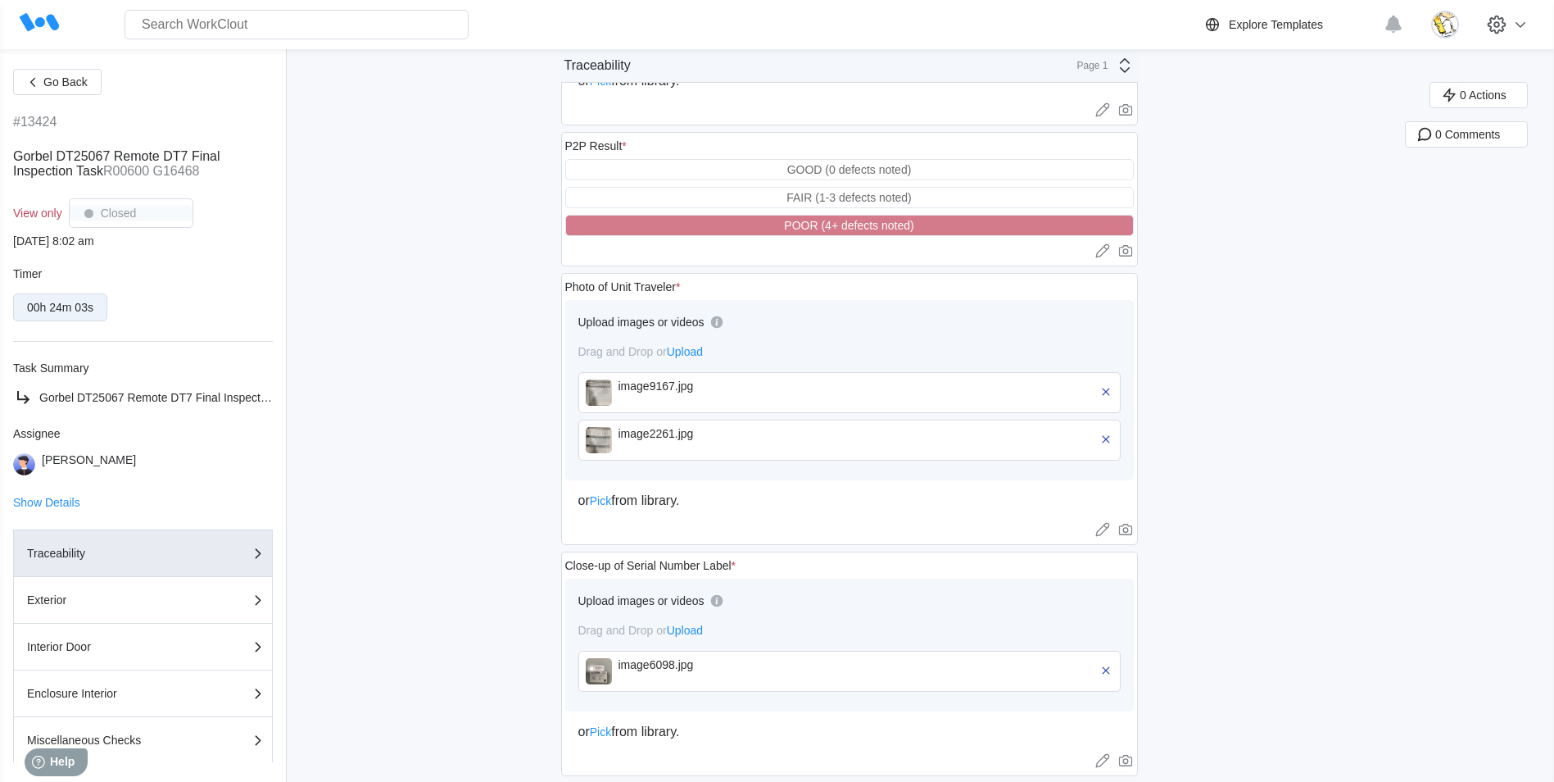
scroll to position [997, 0]
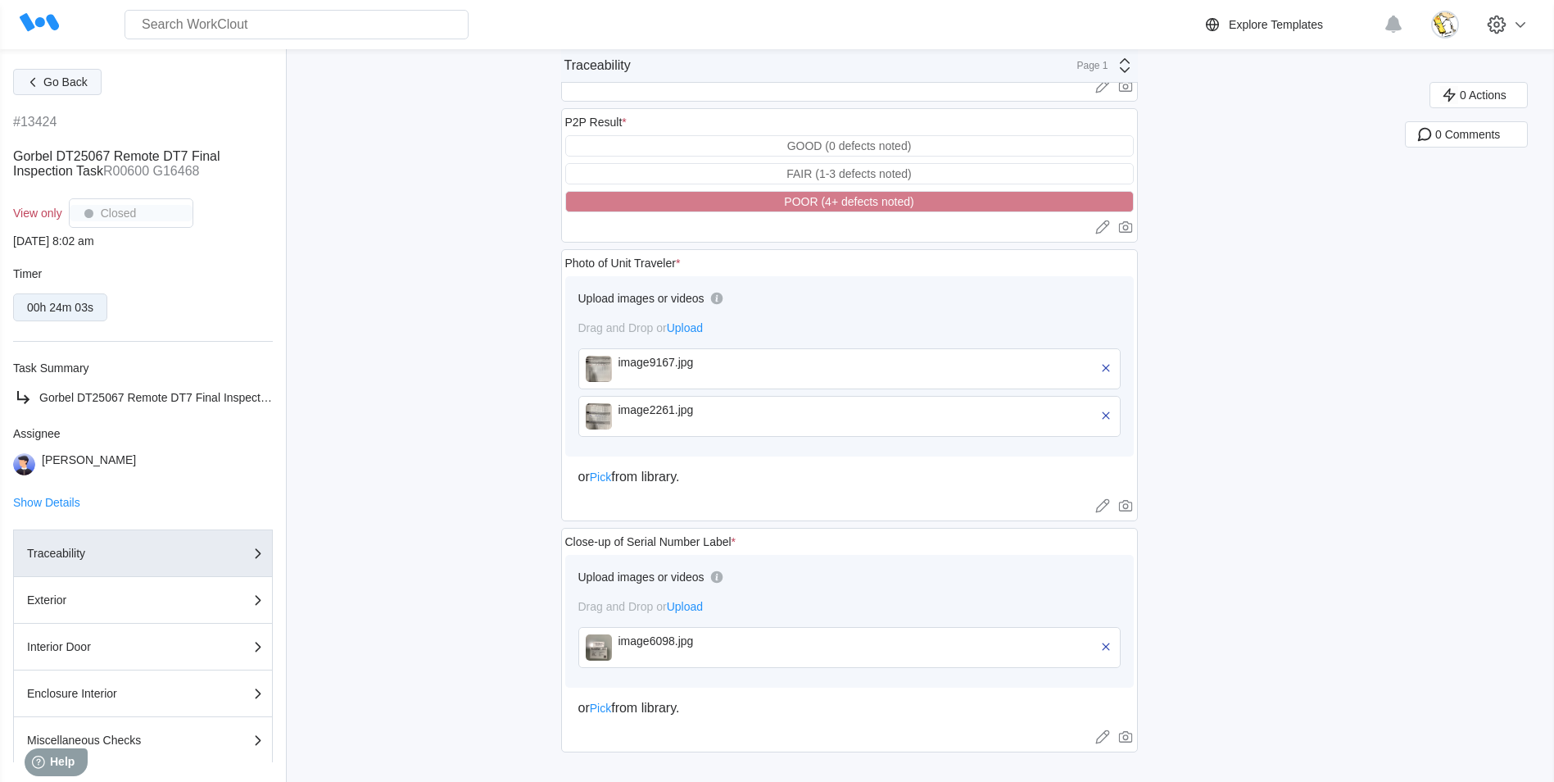
click at [66, 87] on span "Go Back" at bounding box center [65, 81] width 44 height 11
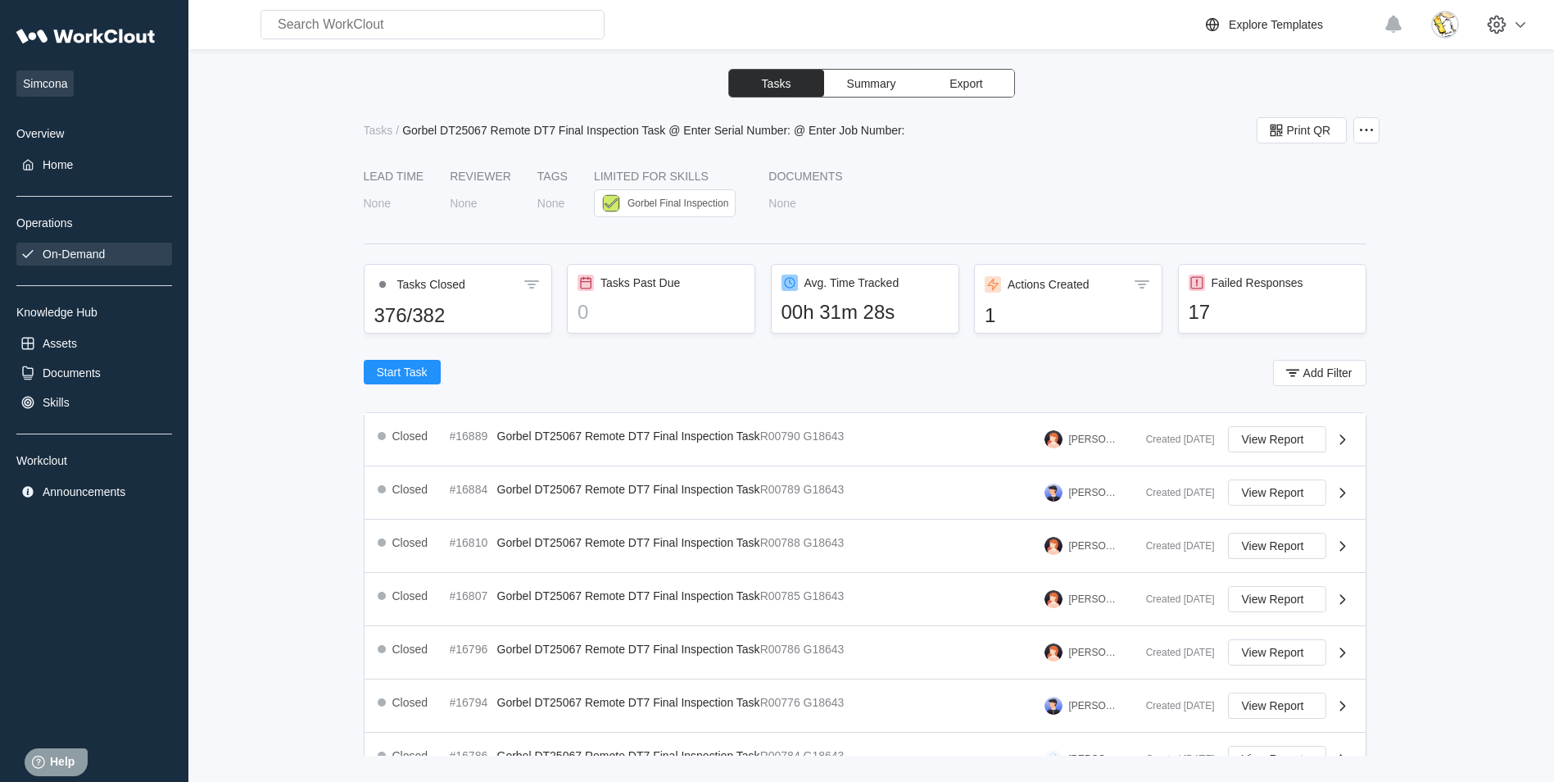
click at [86, 251] on div "On-Demand" at bounding box center [74, 253] width 62 height 13
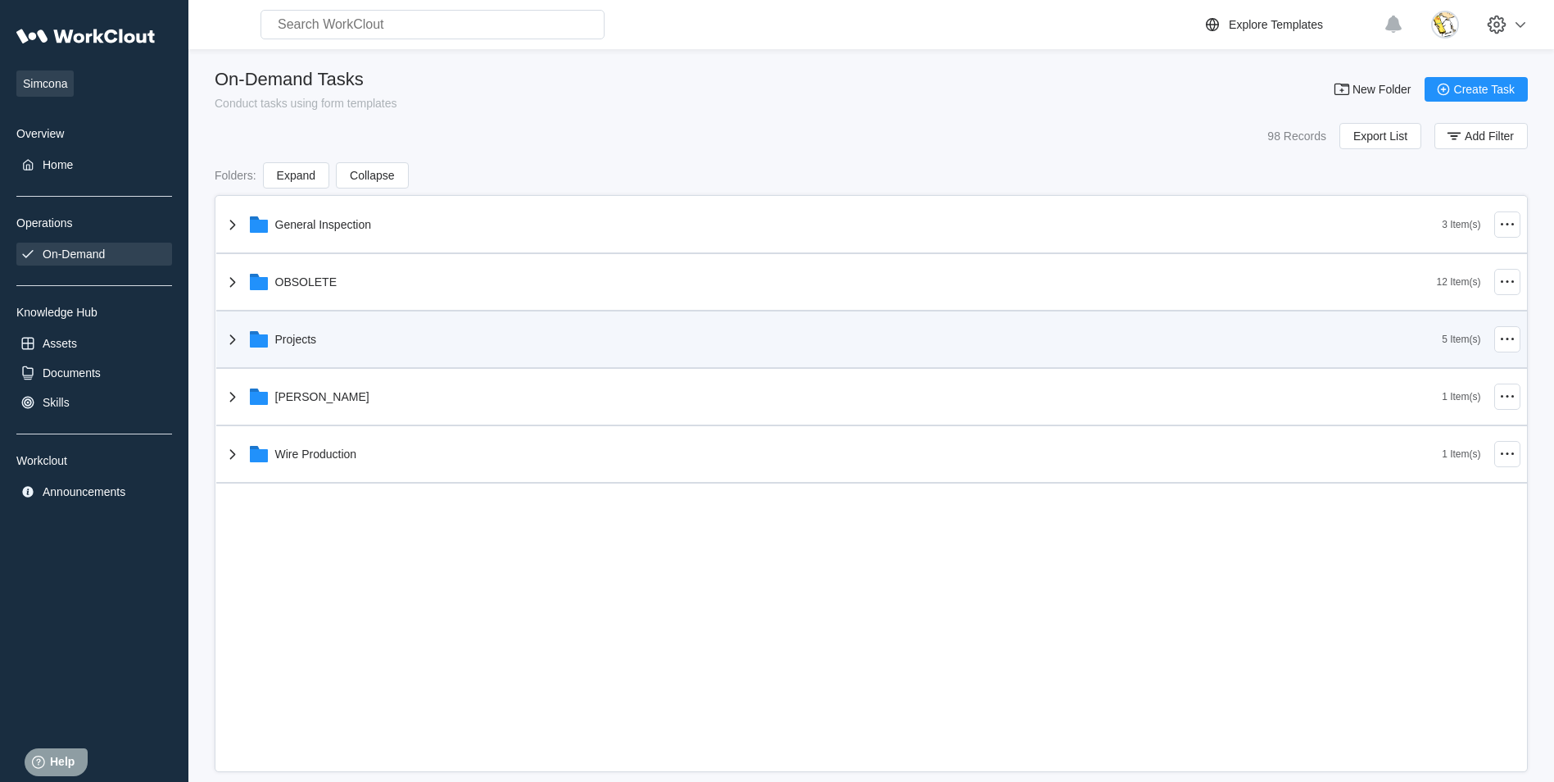
click at [319, 338] on div "Projects" at bounding box center [833, 339] width 1220 height 43
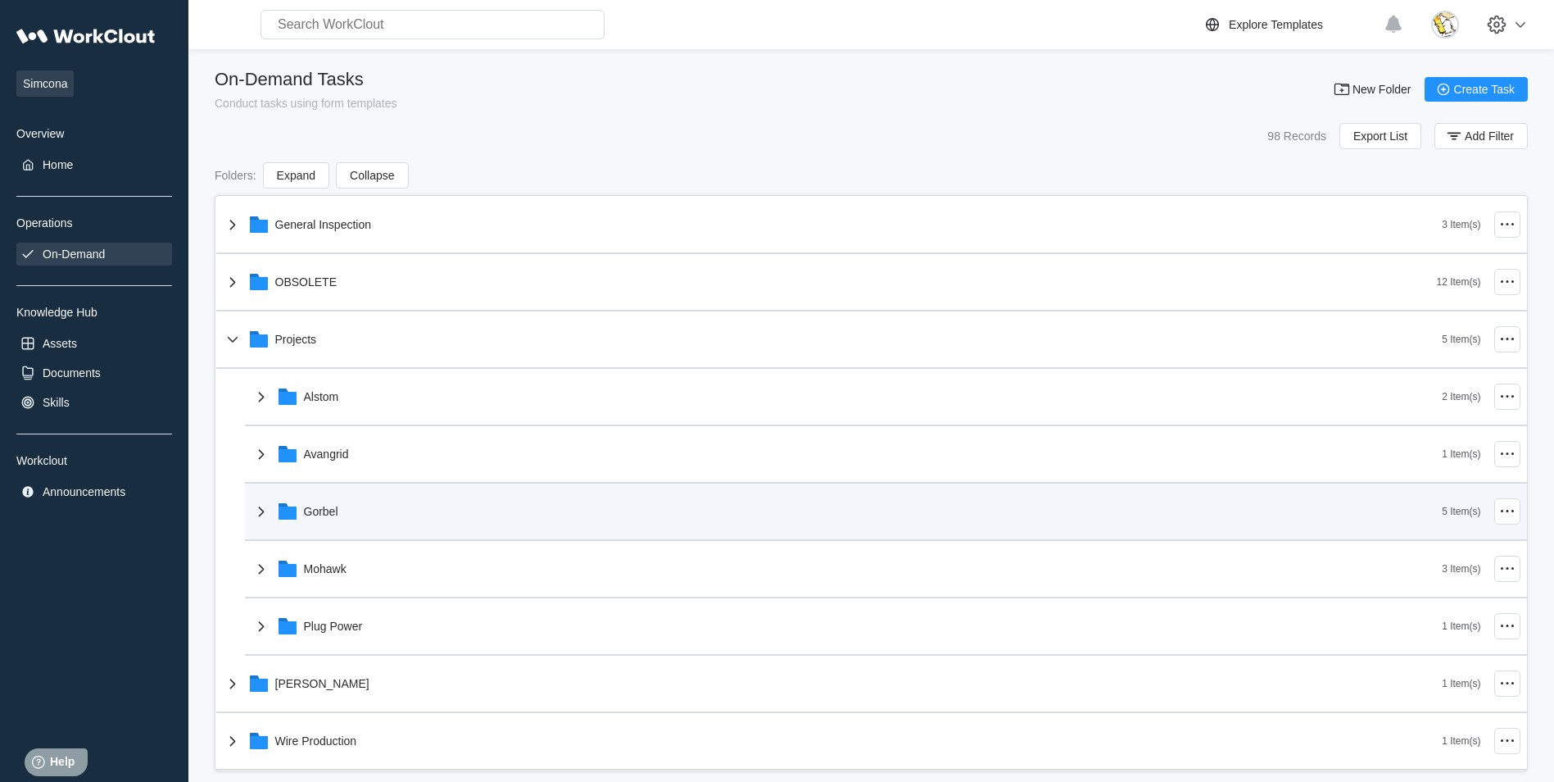
click at [357, 496] on div "Gorbel" at bounding box center [846, 511] width 1191 height 43
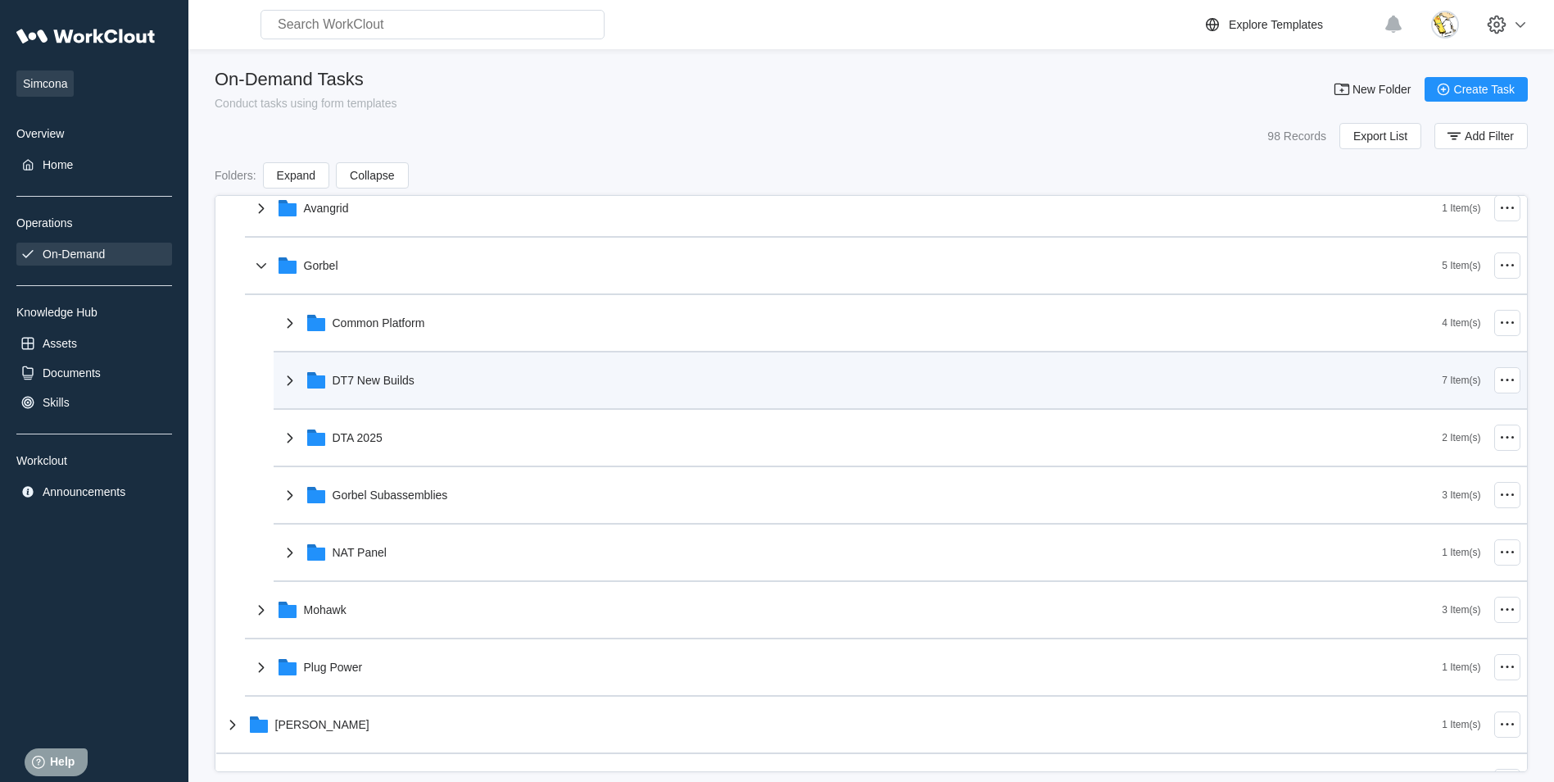
click at [408, 384] on div "DT7 New Builds" at bounding box center [374, 380] width 82 height 13
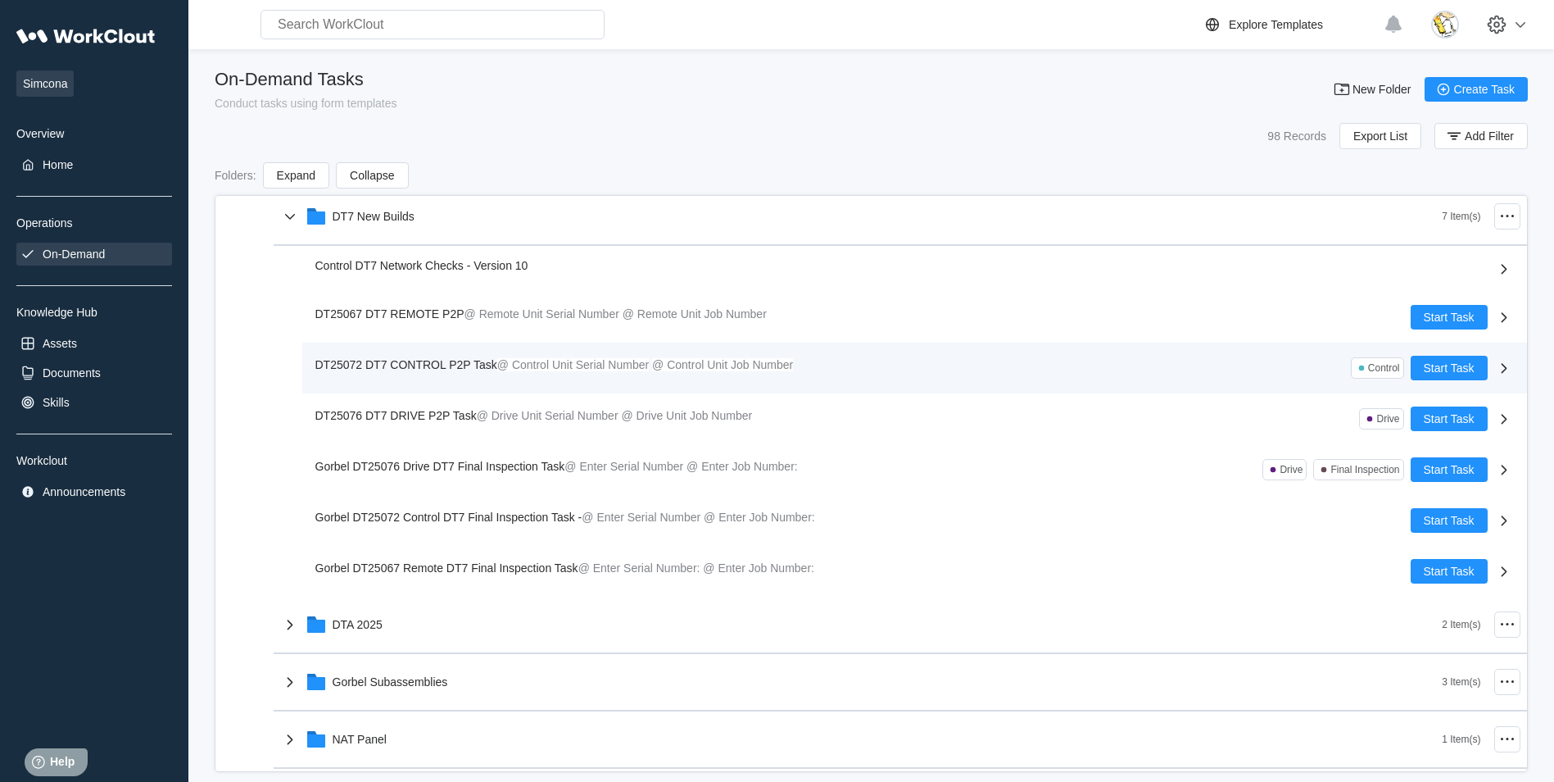
scroll to position [328, 0]
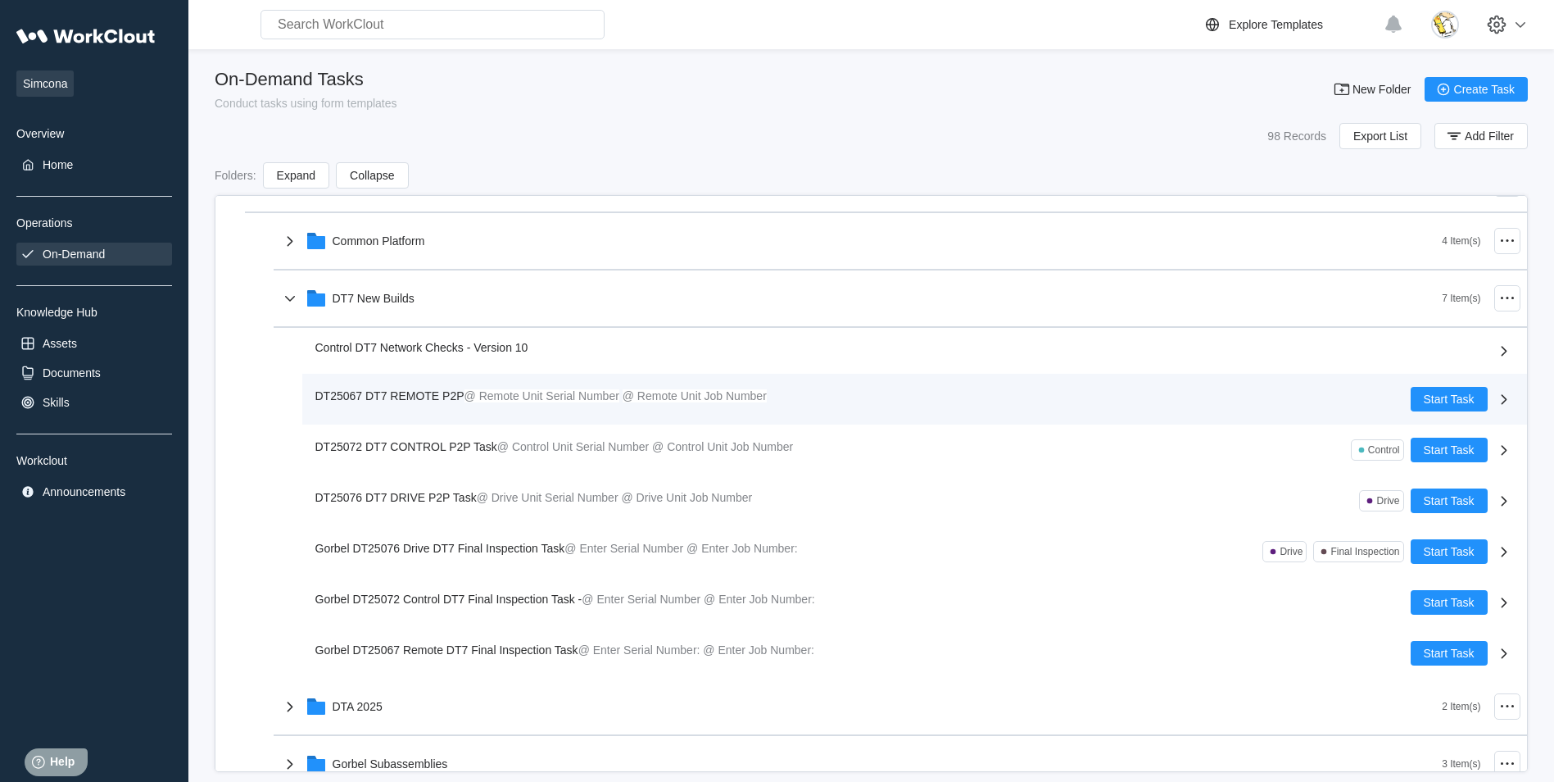
click at [430, 394] on span "DT25067 DT7 REMOTE P2P" at bounding box center [389, 395] width 149 height 13
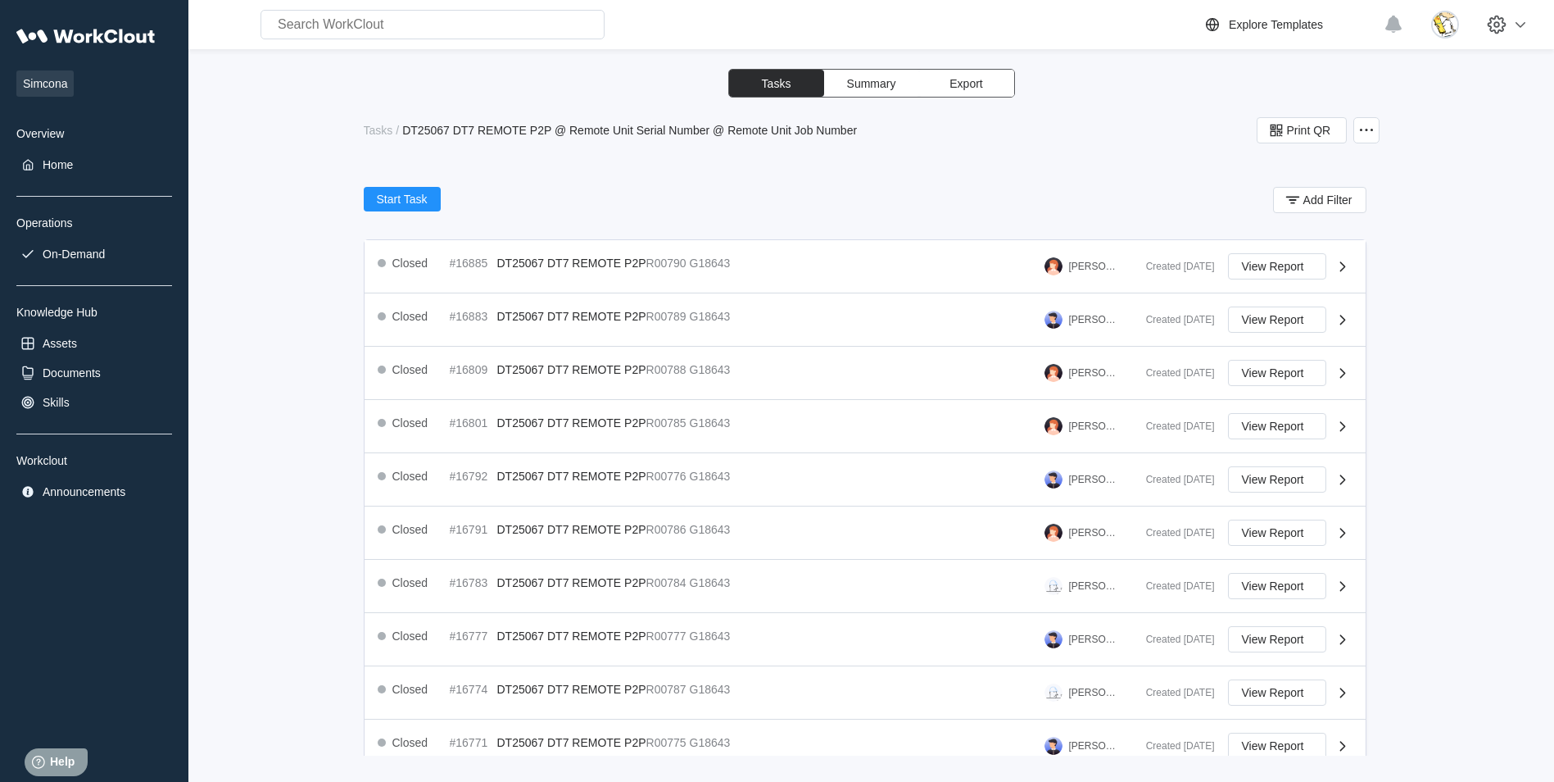
scroll to position [514, 0]
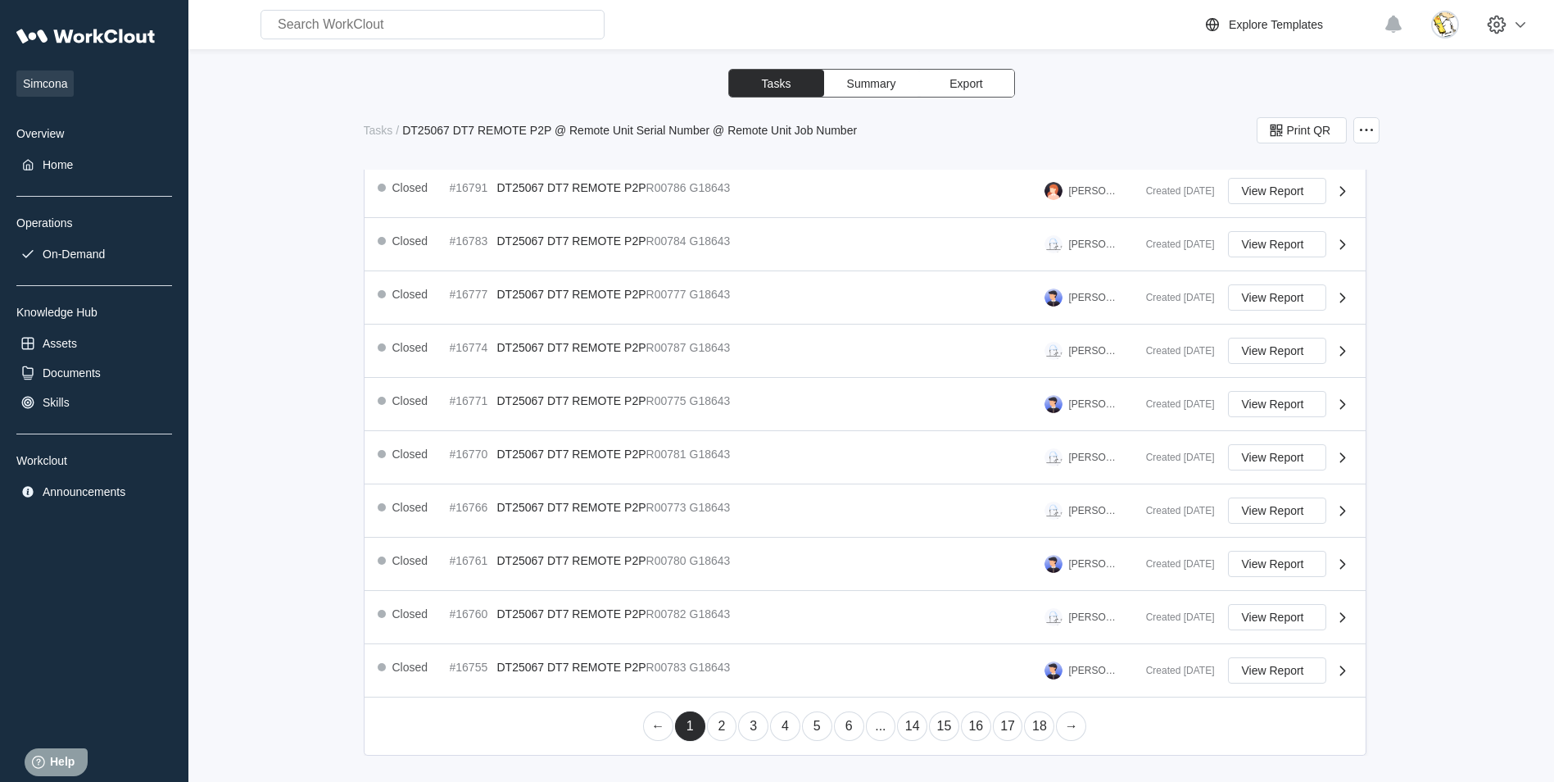
click at [908, 724] on link "14" at bounding box center [912, 725] width 30 height 29
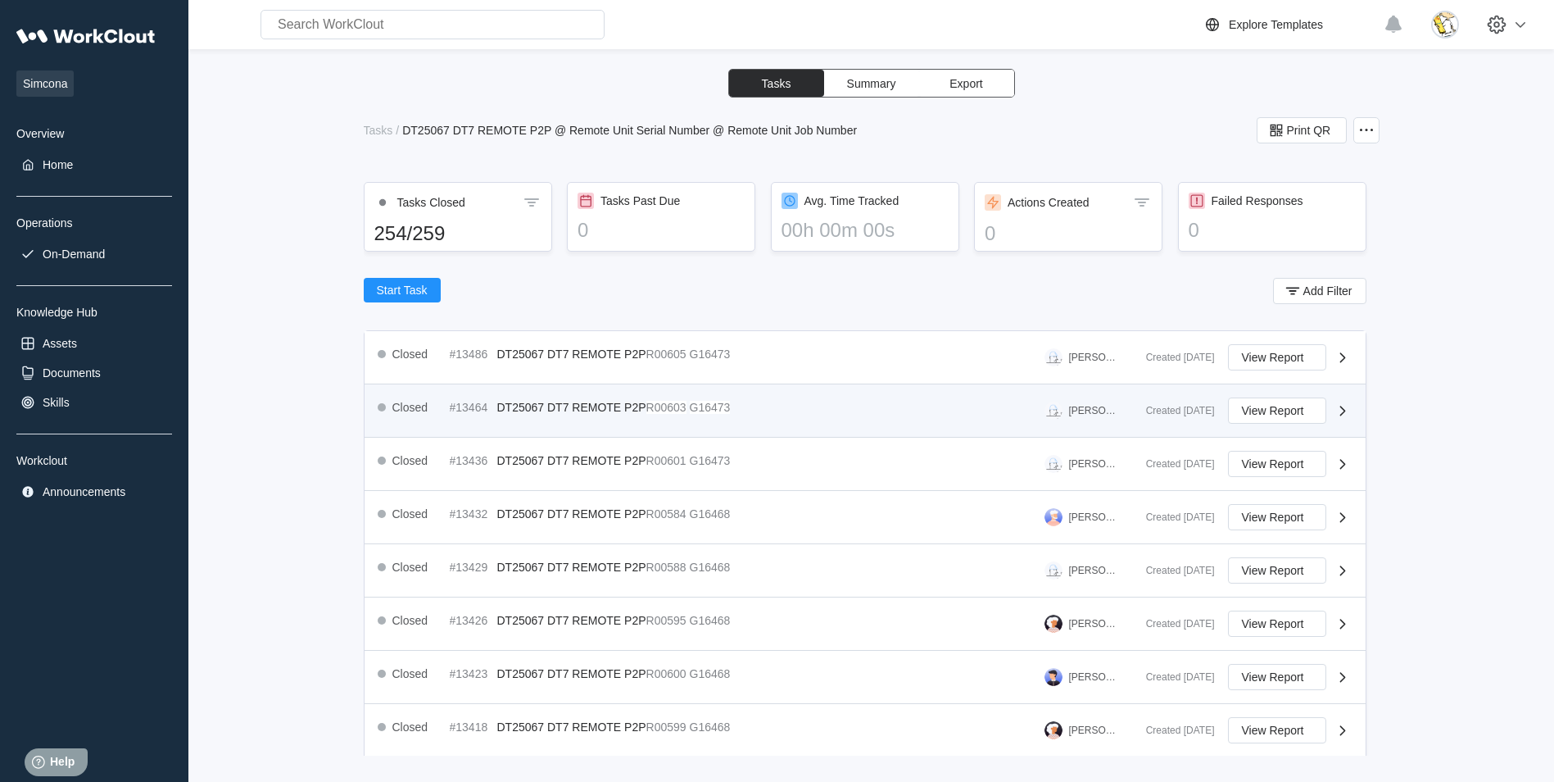
scroll to position [164, 0]
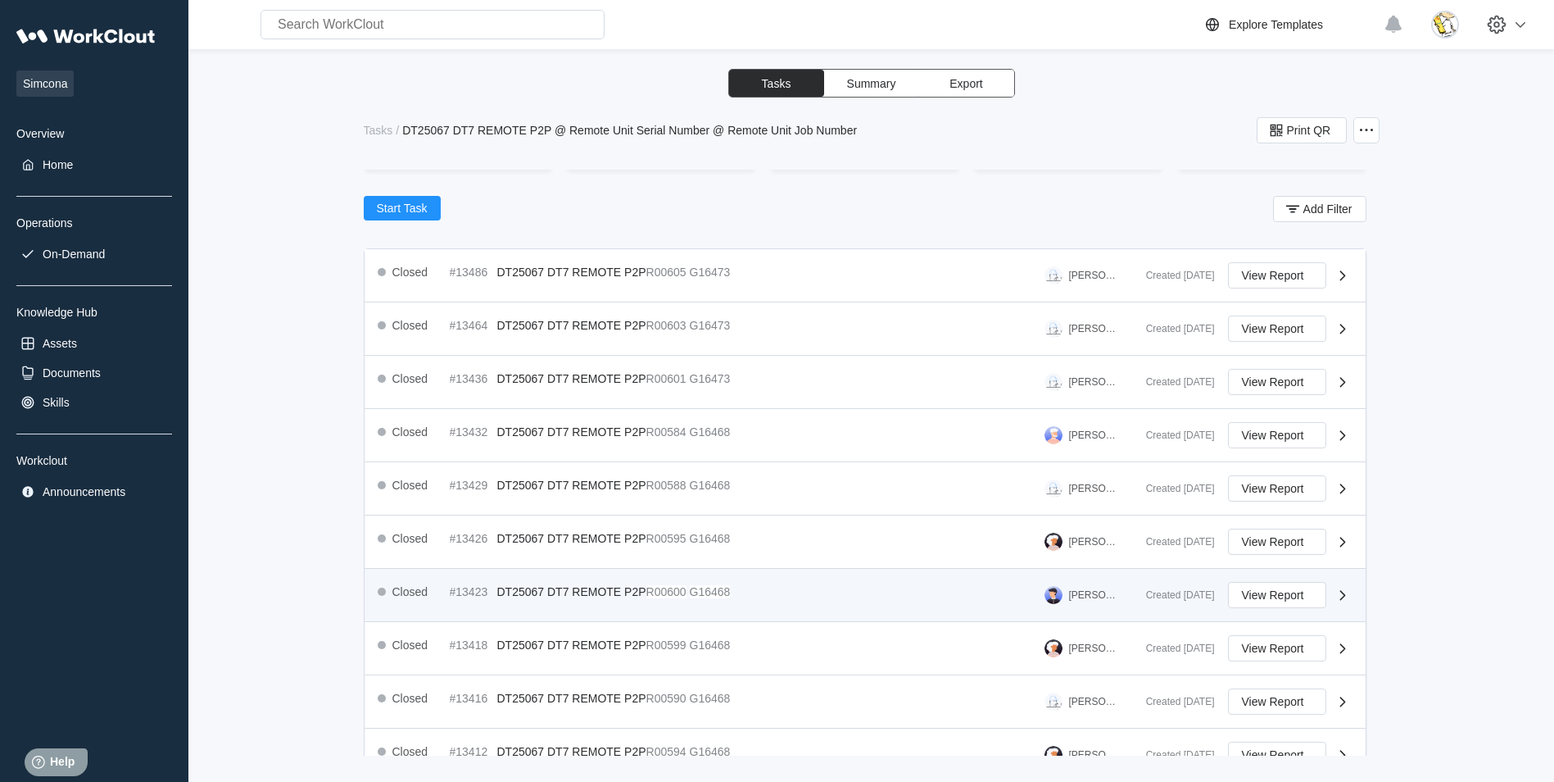
click at [786, 596] on div "Closed #13423 DT25067 DT7 REMOTE P2P R00600 G16468 Adam Price" at bounding box center [755, 595] width 755 height 26
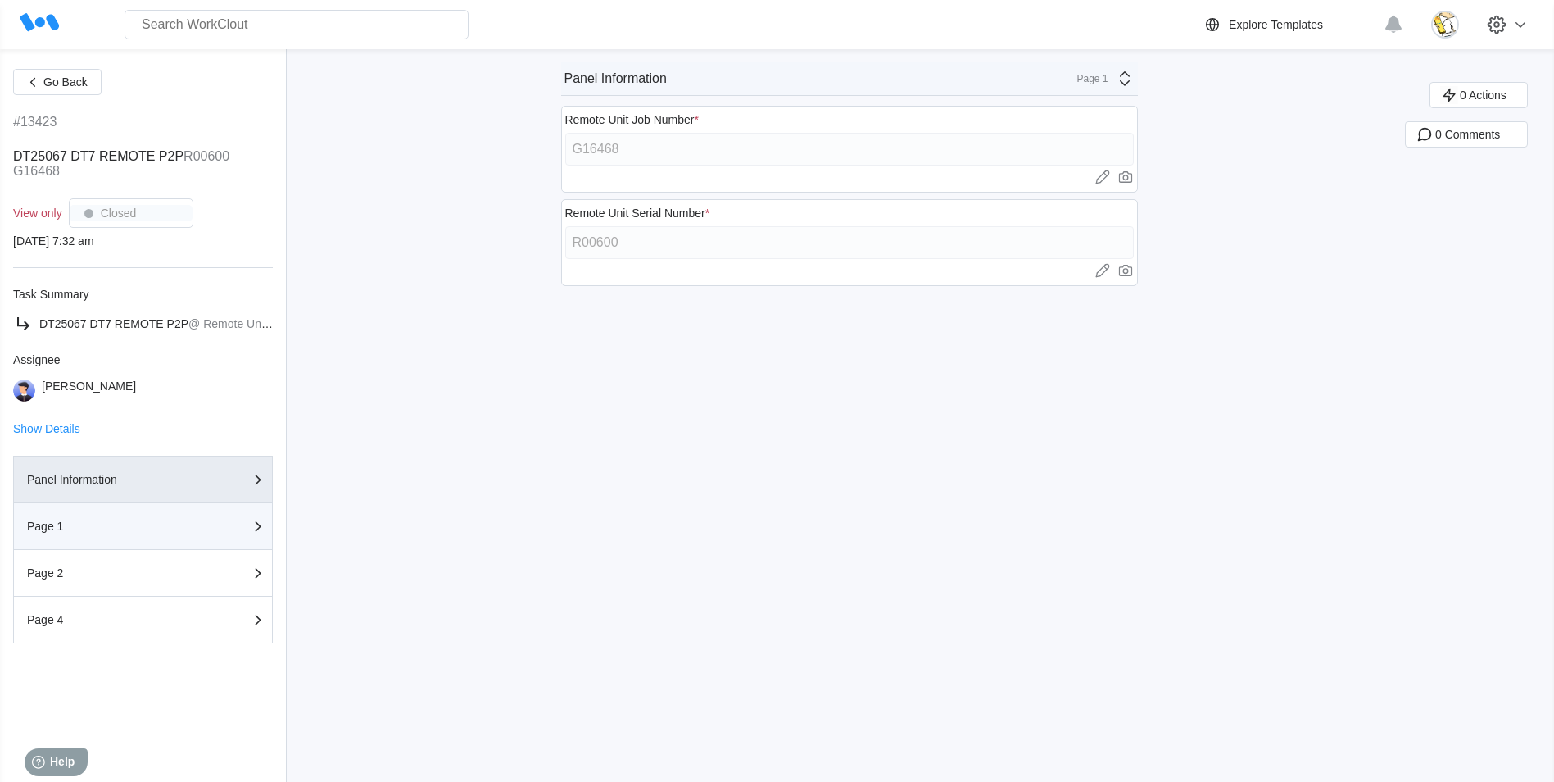
click at [140, 515] on button "Page 1" at bounding box center [143, 526] width 260 height 47
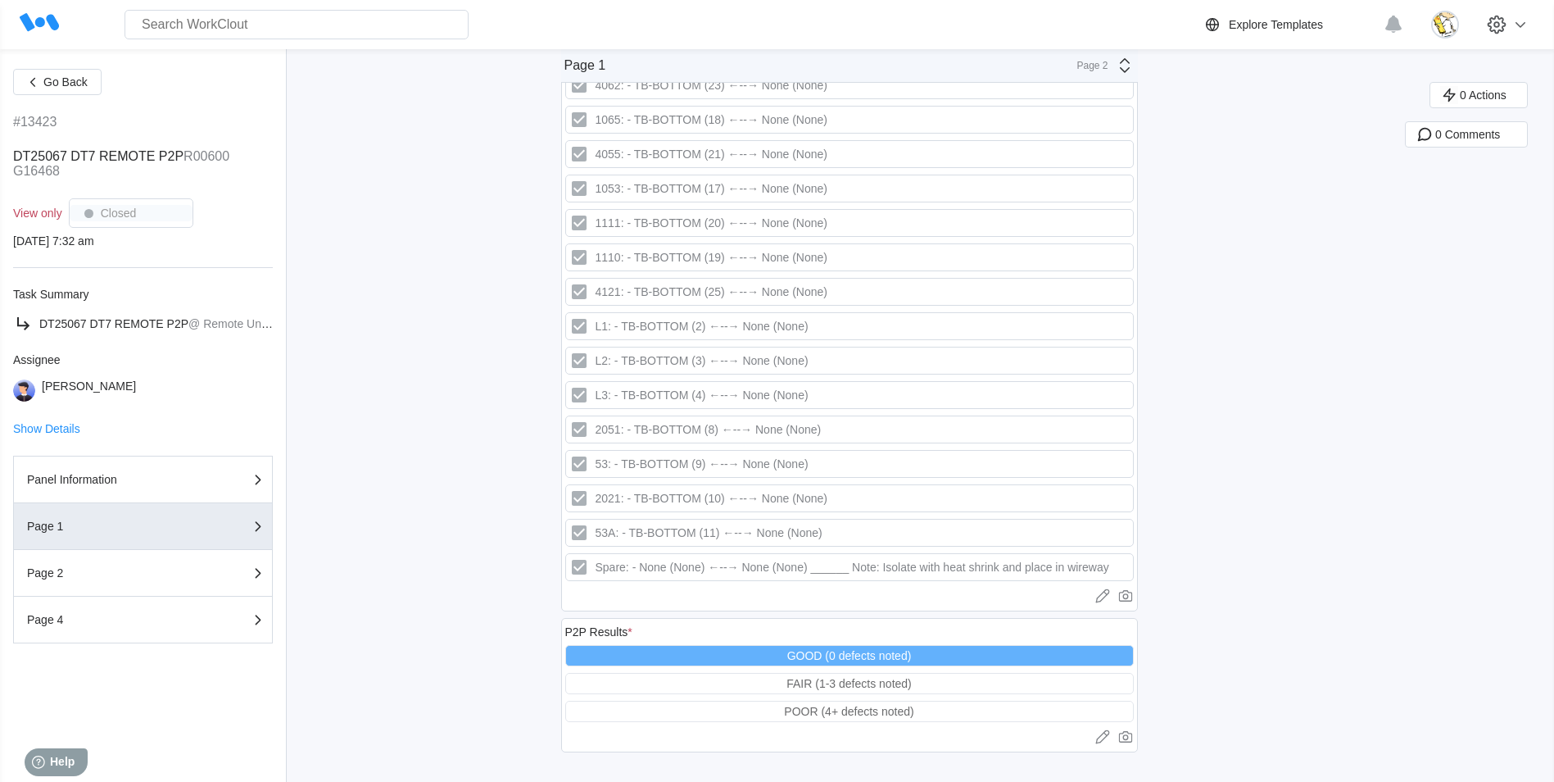
scroll to position [2789, 0]
click at [178, 562] on button "Page 2" at bounding box center [143, 573] width 260 height 47
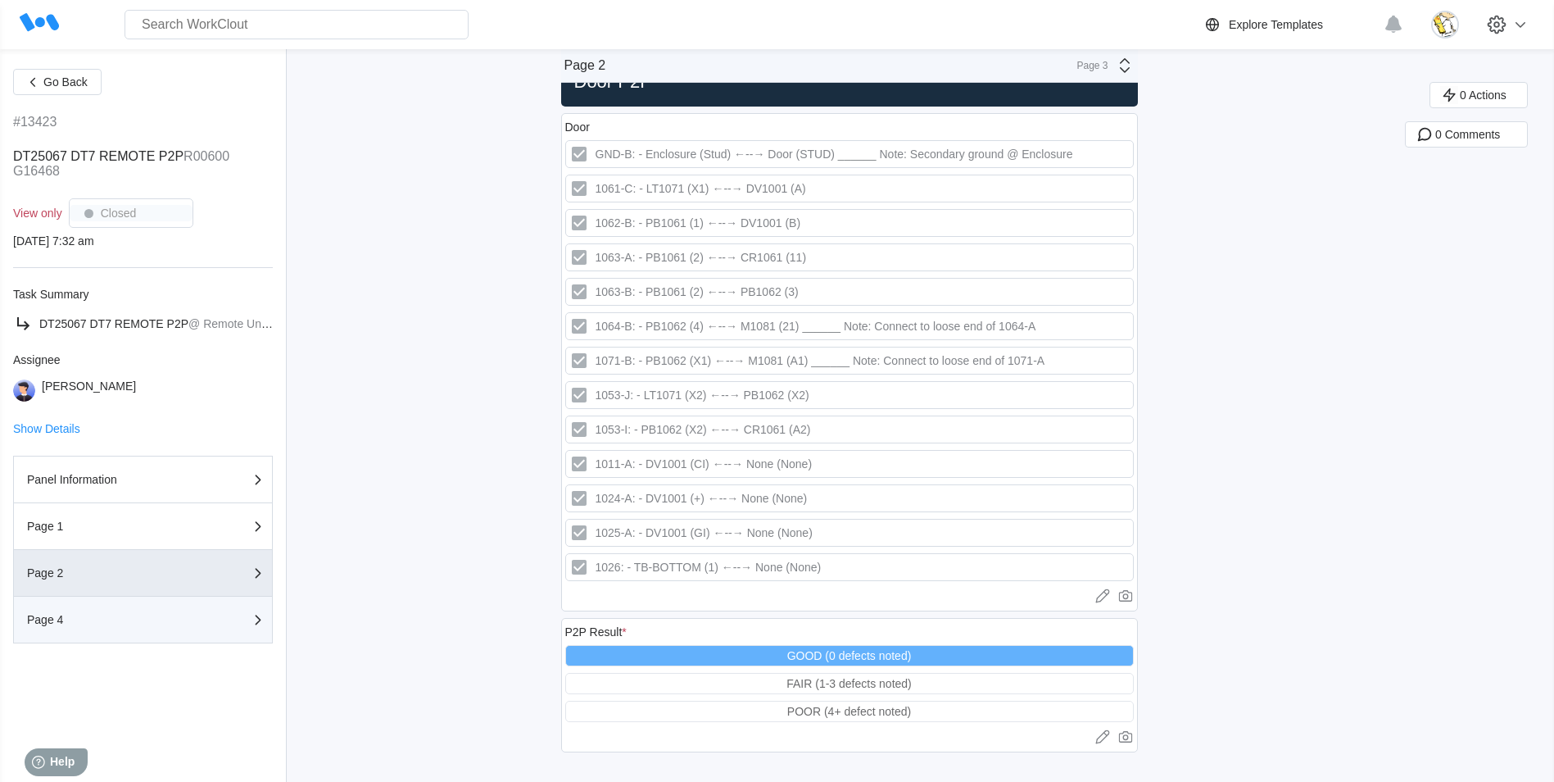
drag, startPoint x: 182, startPoint y: 619, endPoint x: 471, endPoint y: 550, distance: 297.4
click at [182, 618] on div "Page 4" at bounding box center [109, 619] width 164 height 11
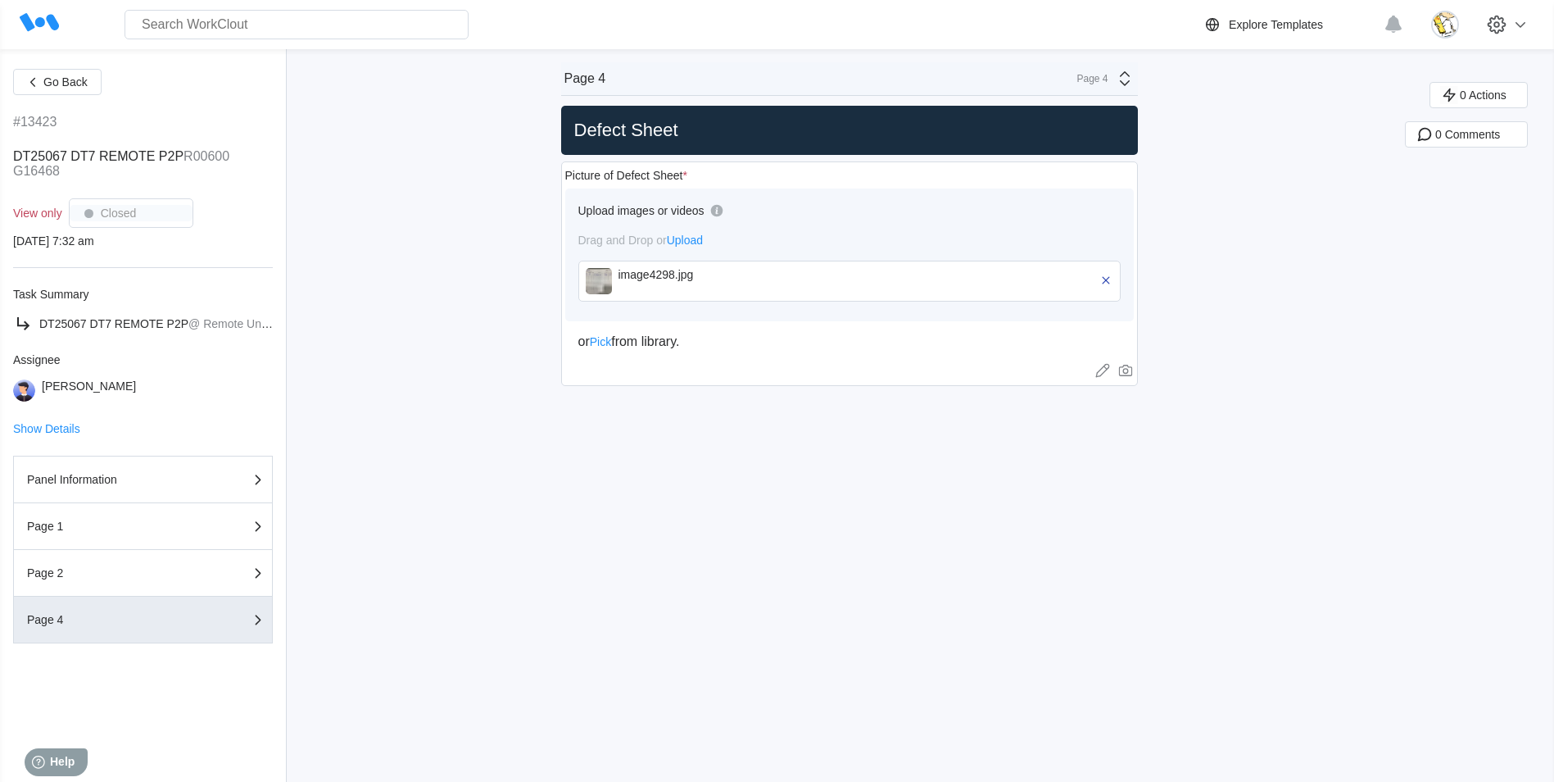
click at [677, 285] on div "image4298.jpg" at bounding box center [712, 281] width 188 height 26
